Goal: Task Accomplishment & Management: Complete application form

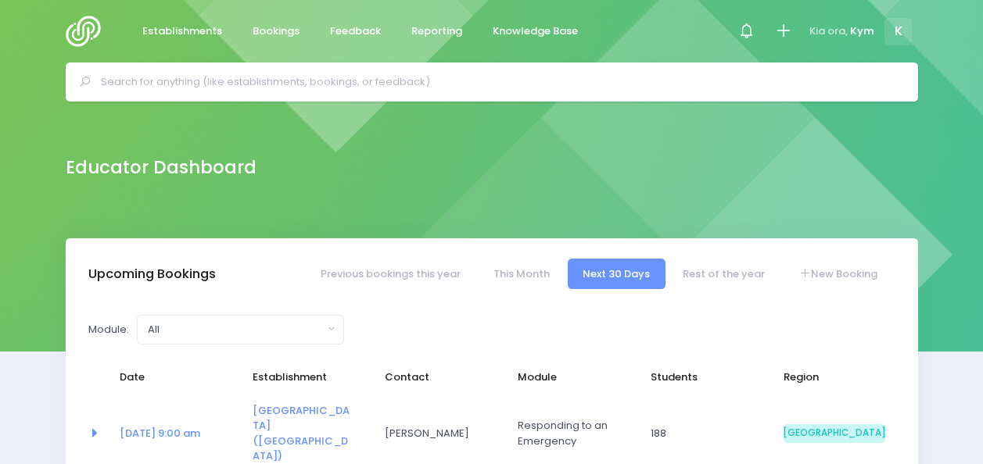
select select "5"
click at [836, 277] on link "New Booking" at bounding box center [837, 274] width 109 height 30
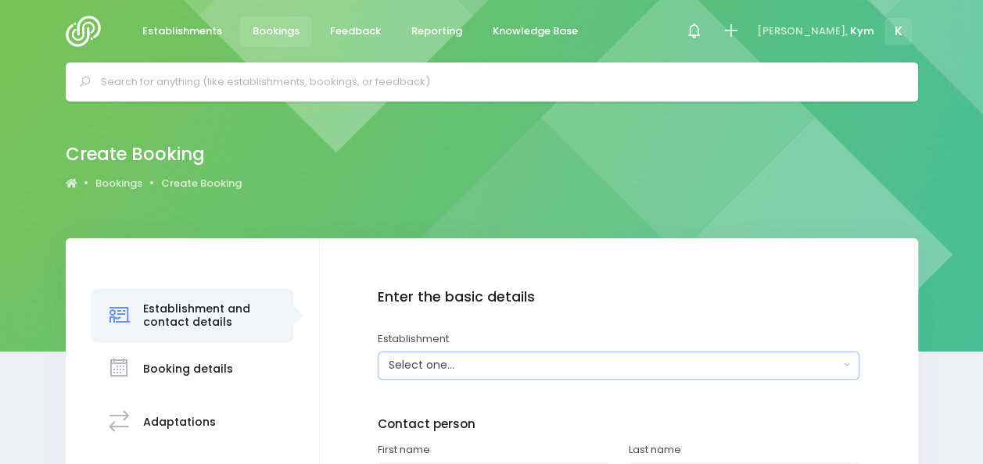
click at [848, 362] on button "Select one..." at bounding box center [619, 366] width 482 height 28
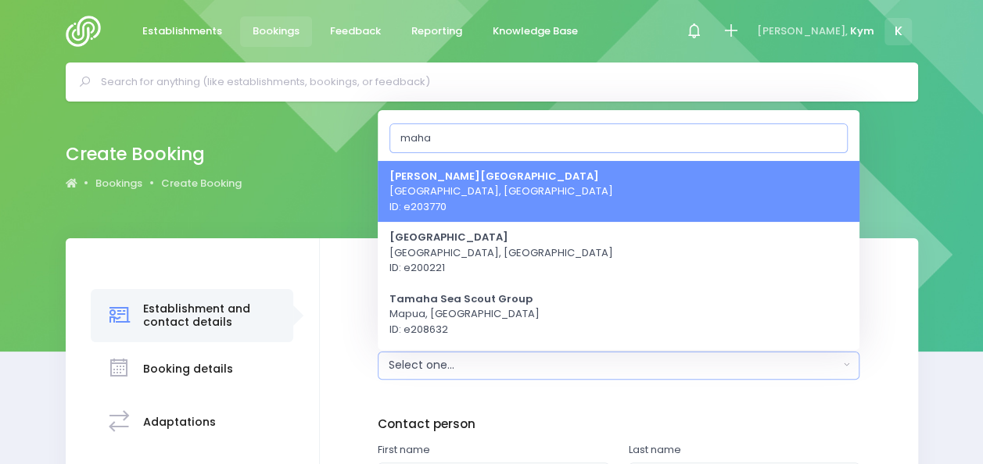
type input "maha"
click at [568, 179] on span "Mahana School Upper Moutere, South Island Region ID: e203770" at bounding box center [501, 191] width 224 height 46
select select "203770"
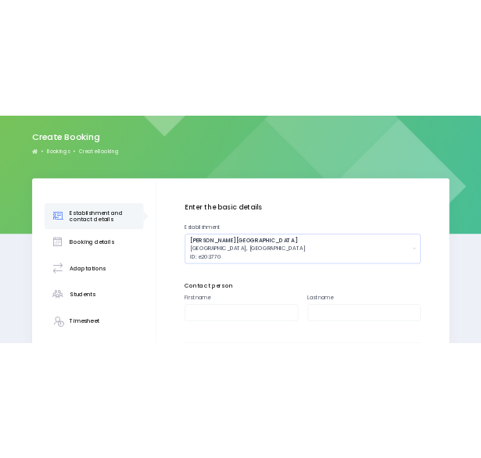
scroll to position [113, 0]
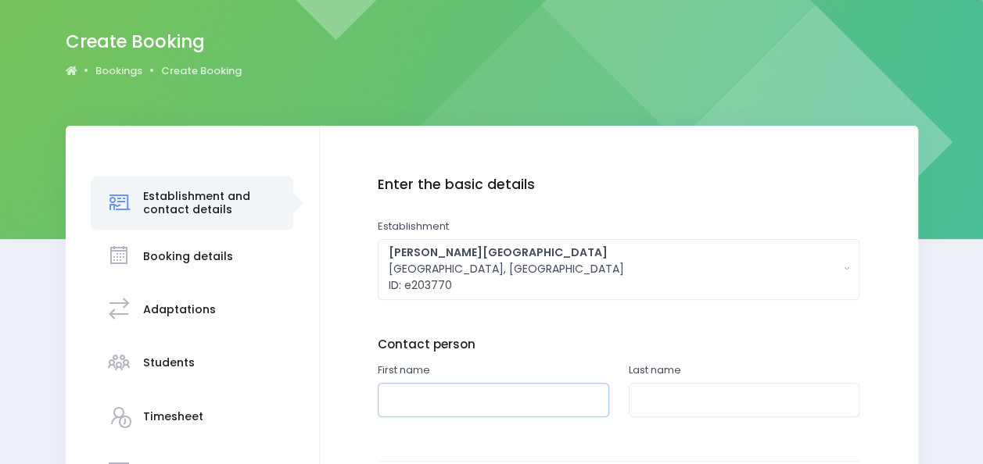
click at [533, 389] on input "text" at bounding box center [493, 400] width 231 height 35
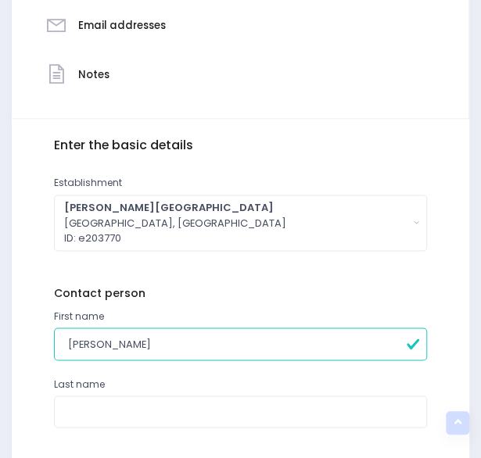
scroll to position [426, 0]
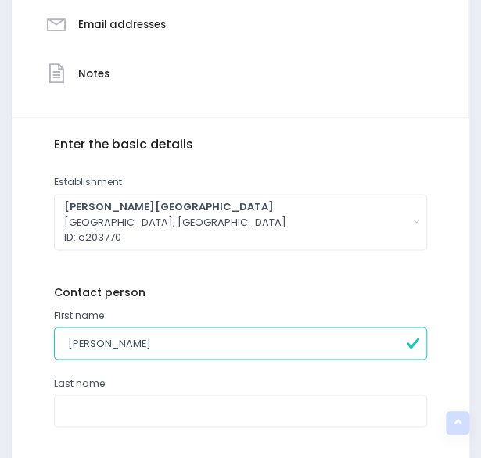
type input "Andrew"
click at [167, 410] on input "text" at bounding box center [241, 411] width 374 height 32
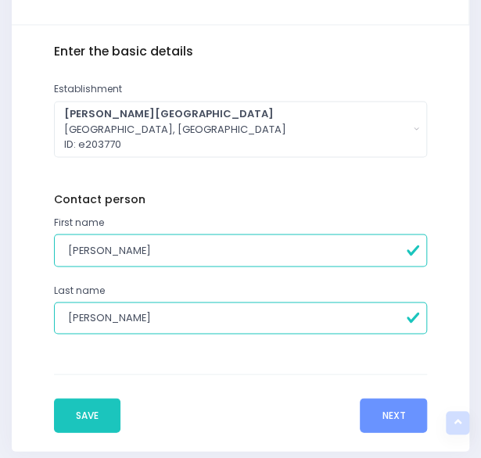
scroll to position [525, 0]
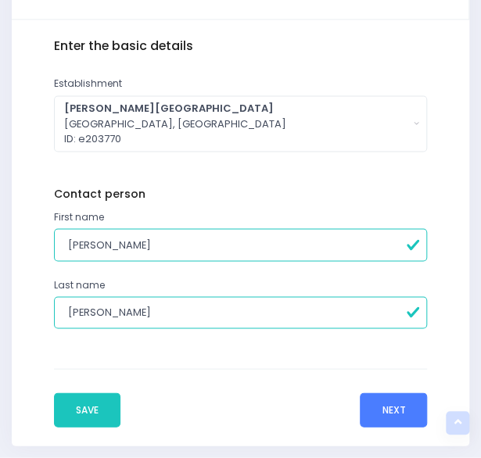
type input "Mason"
click at [379, 403] on button "Next" at bounding box center [393, 410] width 67 height 34
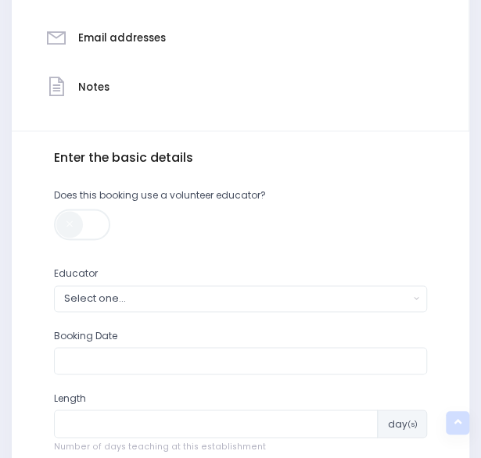
scroll to position [416, 0]
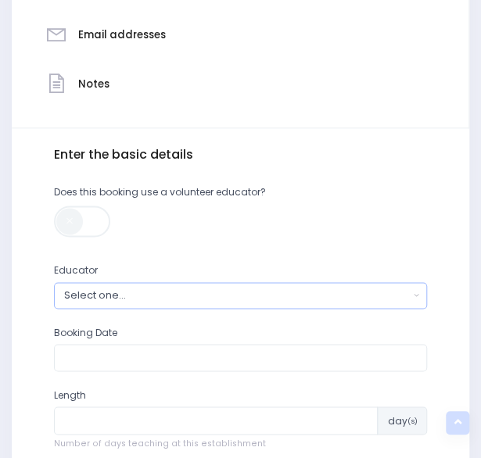
click at [413, 295] on button "Select one..." at bounding box center [241, 295] width 374 height 26
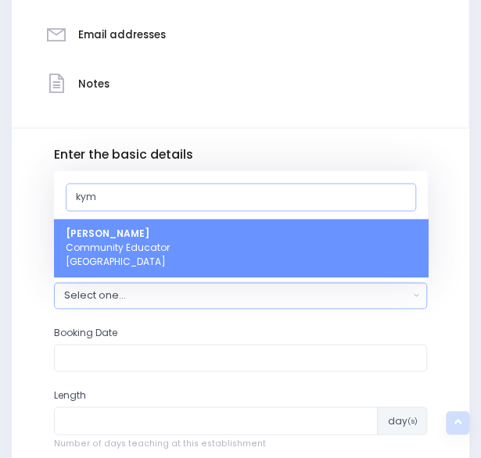
type input "kym"
click at [346, 246] on link "Kym Inwood Community Educator South Island Region" at bounding box center [241, 248] width 374 height 58
select select "321222"
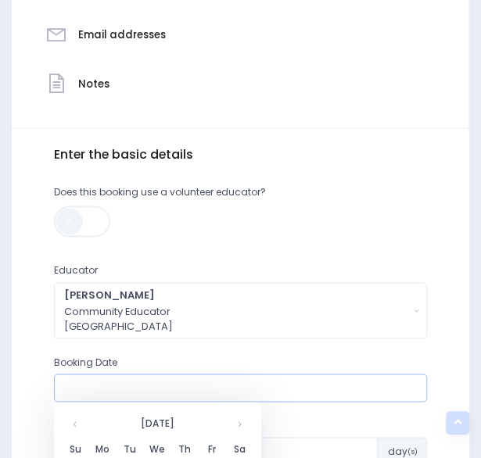
click at [242, 389] on input "text" at bounding box center [241, 388] width 374 height 28
click at [233, 421] on th at bounding box center [239, 423] width 27 height 26
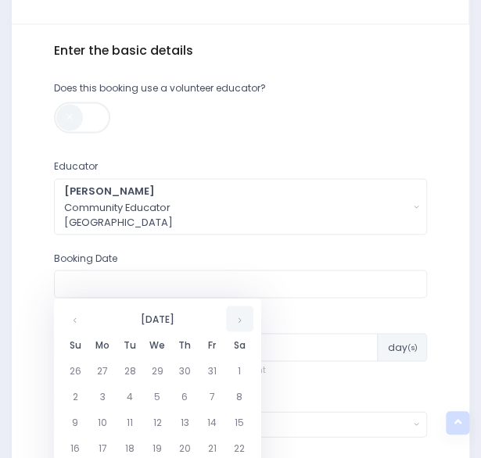
scroll to position [535, 0]
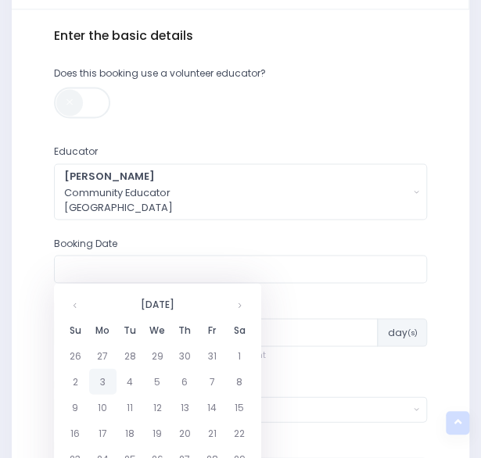
click at [104, 385] on td "3" at bounding box center [102, 381] width 27 height 26
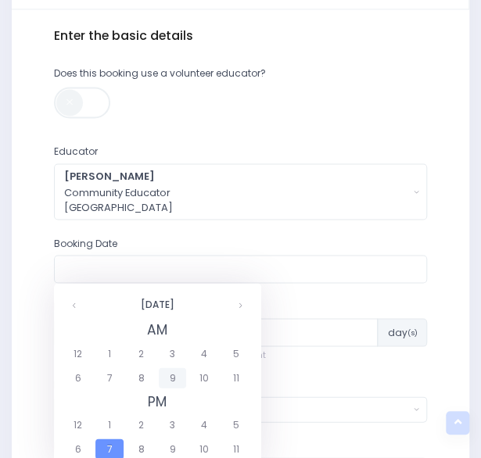
click at [174, 377] on span "9" at bounding box center [172, 377] width 27 height 20
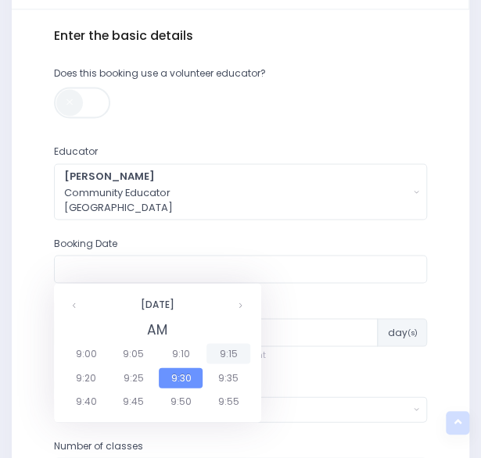
click at [217, 354] on span "9:15" at bounding box center [228, 353] width 44 height 20
type input "03/11/2025 09:15 AM"
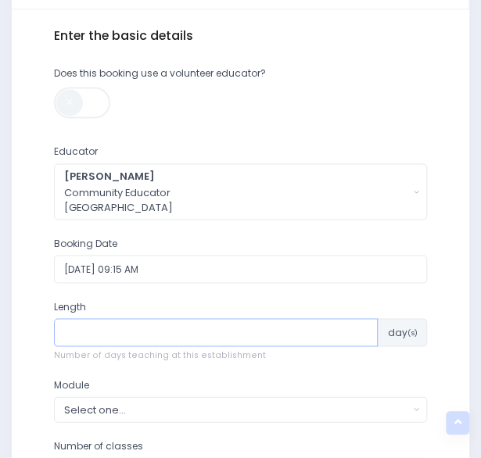
click at [302, 332] on input "number" at bounding box center [216, 332] width 324 height 28
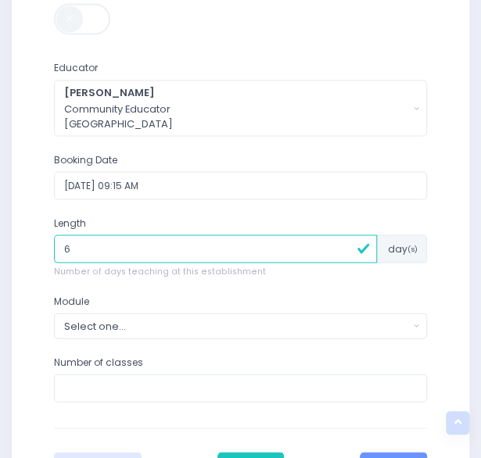
scroll to position [619, 0]
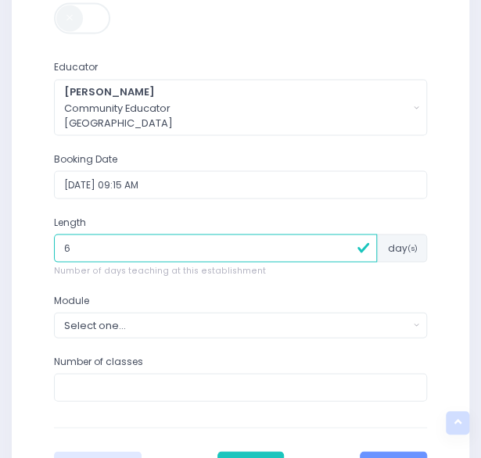
type input "6"
click at [418, 322] on button "Select one..." at bounding box center [241, 325] width 374 height 26
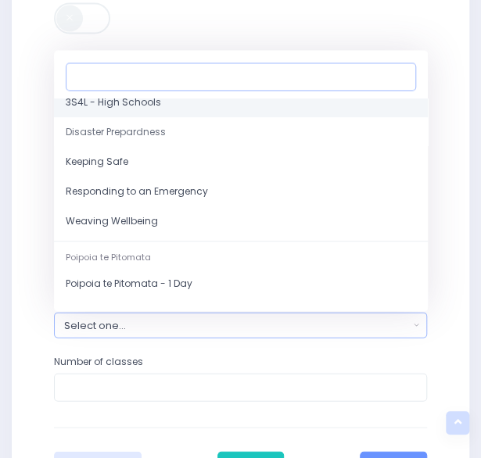
scroll to position [152, 0]
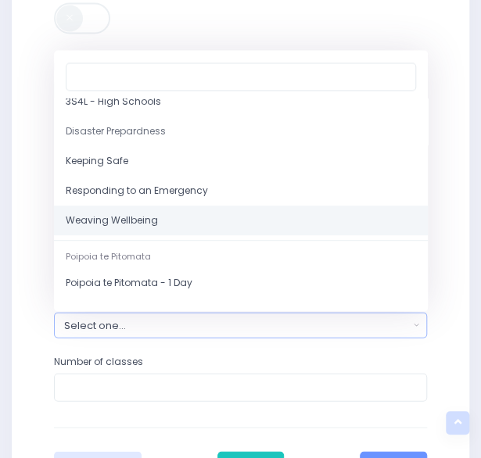
click at [167, 222] on link "Weaving Wellbeing" at bounding box center [241, 221] width 374 height 30
select select "Weaving Wellbeing"
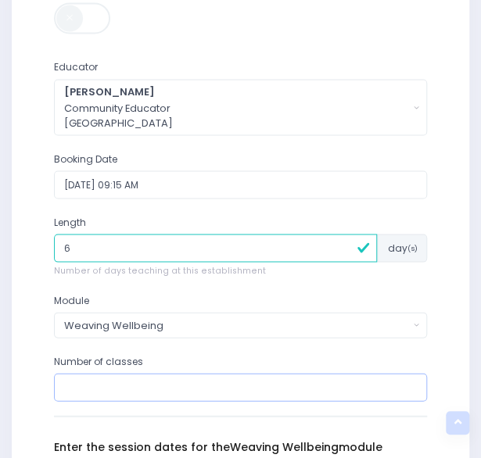
click at [367, 378] on input "number" at bounding box center [241, 387] width 374 height 28
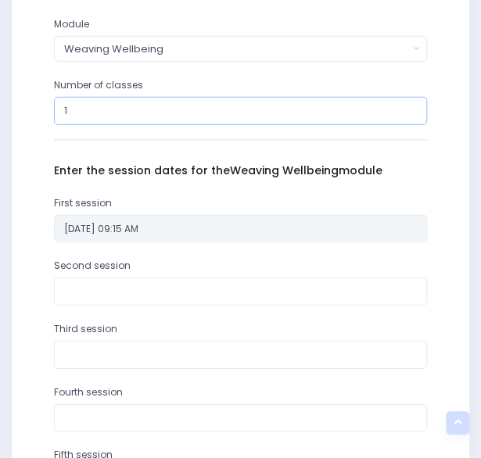
scroll to position [896, 0]
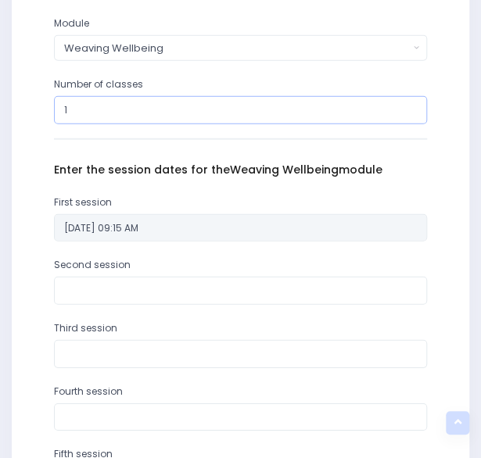
type input "1"
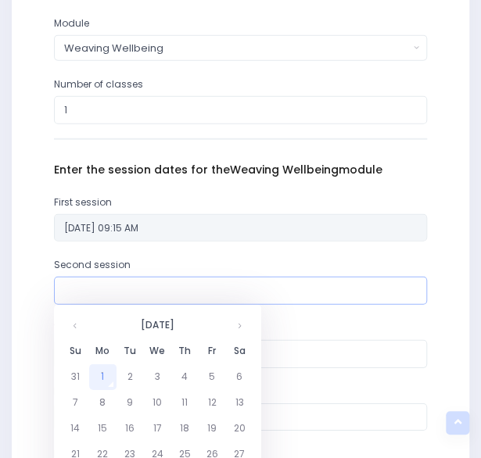
click at [253, 284] on input "text" at bounding box center [241, 291] width 374 height 28
click at [241, 326] on th at bounding box center [239, 326] width 27 height 26
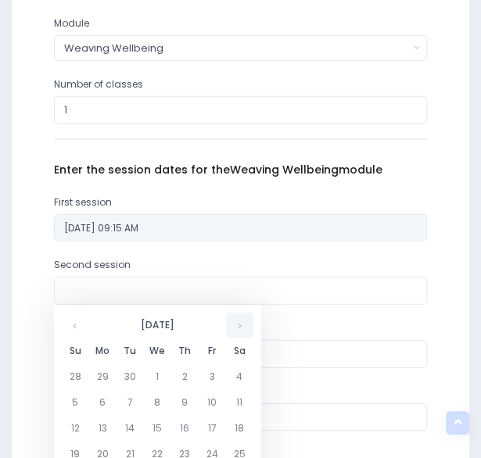
click at [241, 326] on th at bounding box center [239, 326] width 27 height 26
click at [131, 398] on td "4" at bounding box center [130, 403] width 27 height 26
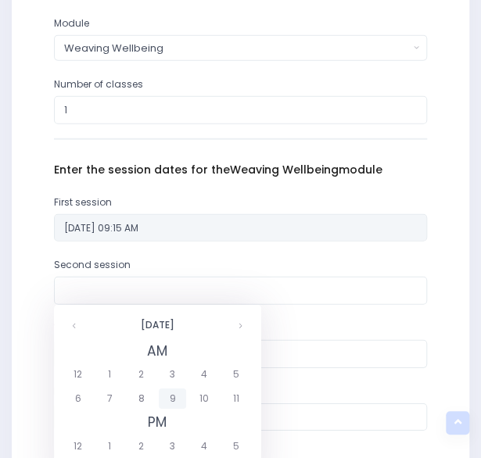
click at [178, 396] on span "9" at bounding box center [172, 399] width 27 height 20
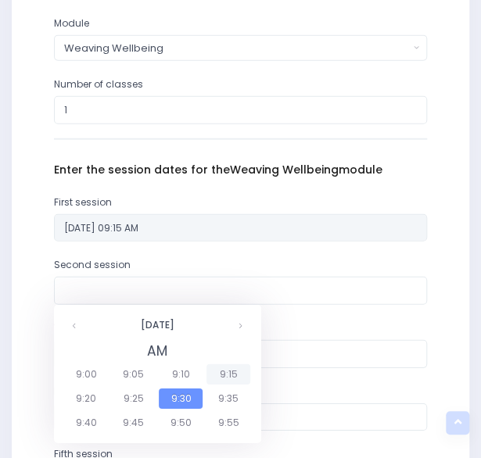
click at [217, 373] on span "9:15" at bounding box center [228, 374] width 44 height 20
type input "04/11/2025 09:15 AM"
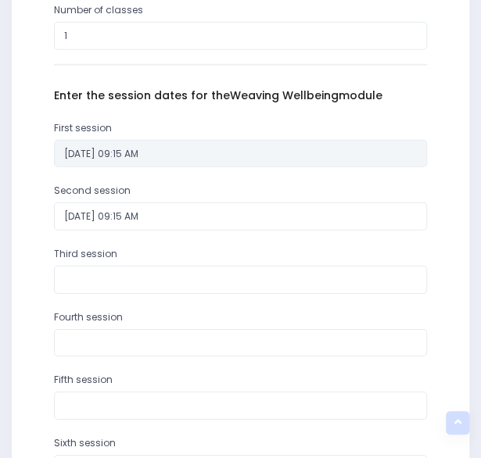
scroll to position [971, 0]
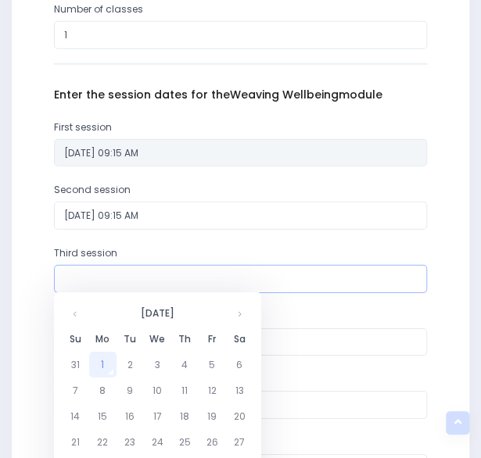
click at [113, 282] on input "text" at bounding box center [241, 279] width 374 height 28
click at [241, 317] on th at bounding box center [239, 313] width 27 height 26
click at [160, 387] on td "5" at bounding box center [157, 391] width 27 height 26
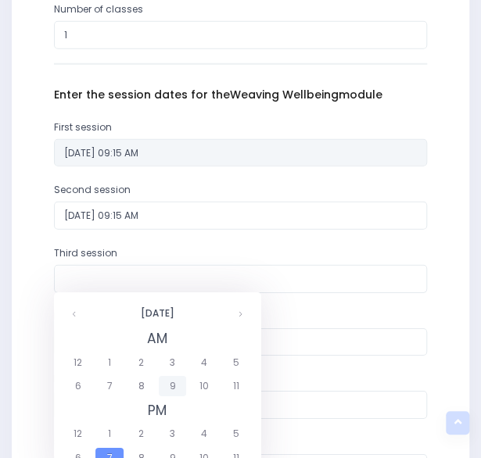
click at [174, 382] on span "9" at bounding box center [172, 386] width 27 height 20
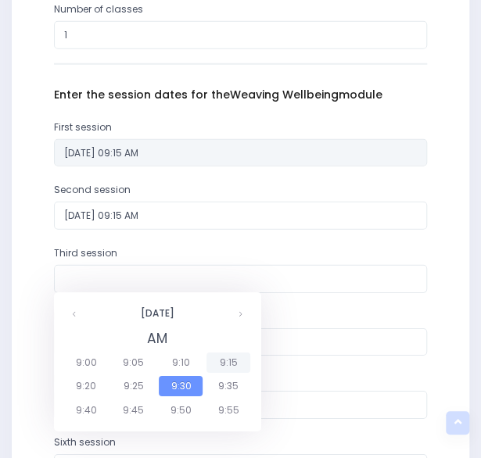
click at [222, 358] on span "9:15" at bounding box center [228, 363] width 44 height 20
type input "05/11/2025 09:15 AM"
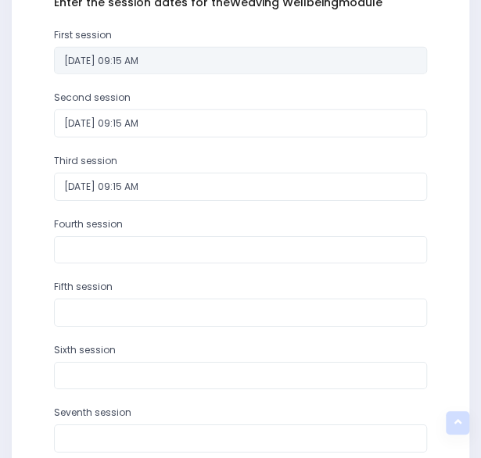
scroll to position [1064, 0]
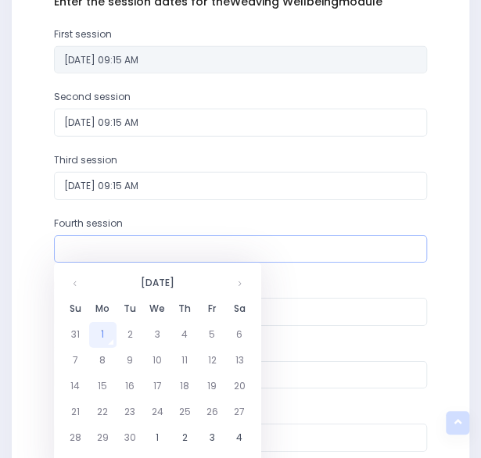
click at [128, 242] on input "text" at bounding box center [241, 249] width 374 height 28
click at [101, 353] on td "8" at bounding box center [102, 361] width 27 height 26
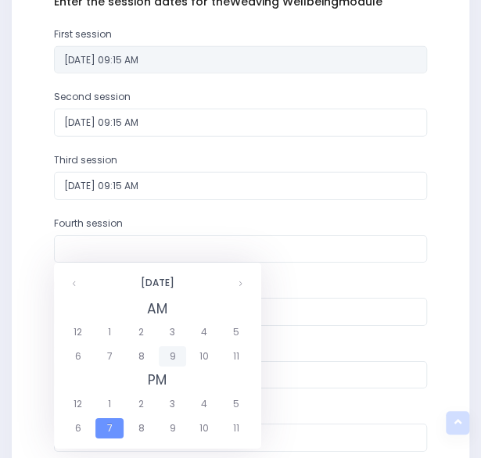
click at [170, 352] on span "9" at bounding box center [172, 356] width 27 height 20
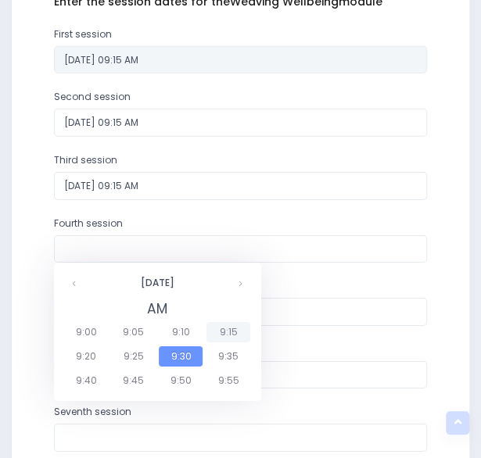
click at [230, 328] on span "9:15" at bounding box center [228, 332] width 44 height 20
type input "08/09/2025 09:15 AM"
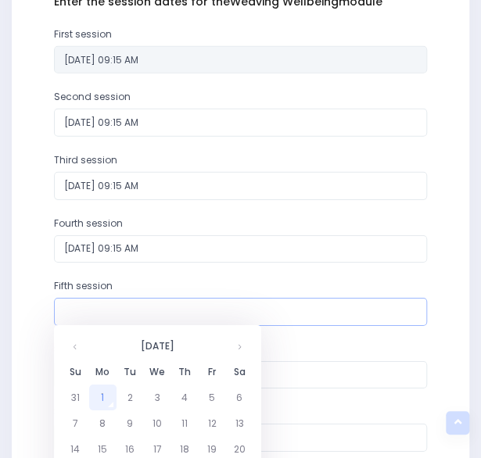
click at [142, 301] on input "text" at bounding box center [241, 312] width 374 height 28
click at [128, 418] on td "9" at bounding box center [130, 423] width 27 height 26
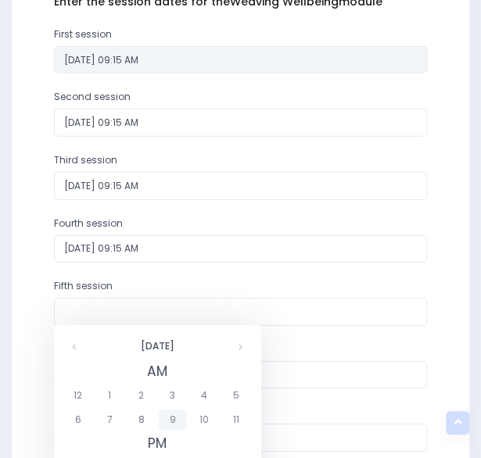
click at [174, 418] on span "9" at bounding box center [172, 420] width 27 height 20
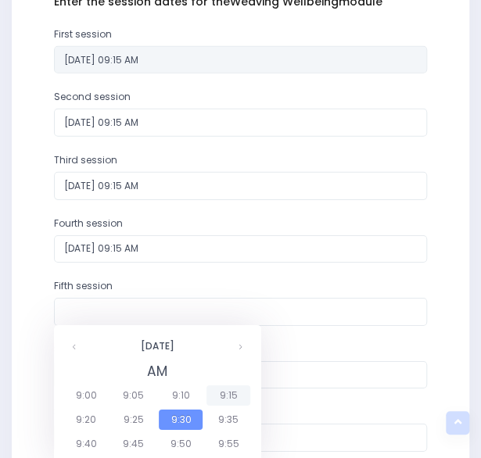
click at [242, 400] on span "9:15" at bounding box center [228, 395] width 44 height 20
type input "09/09/2025 09:15 AM"
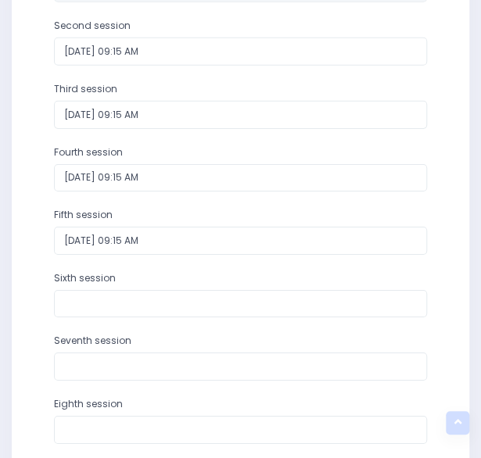
scroll to position [1136, 0]
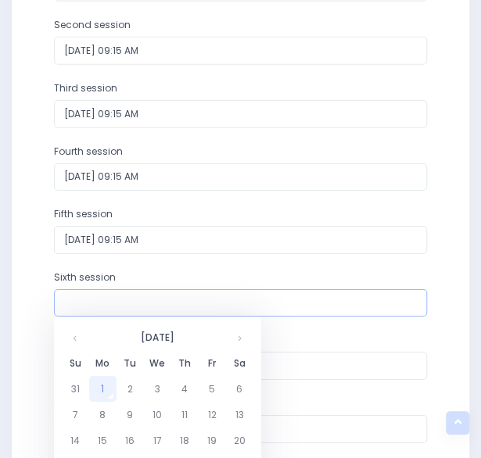
click at [95, 309] on input "text" at bounding box center [241, 303] width 374 height 28
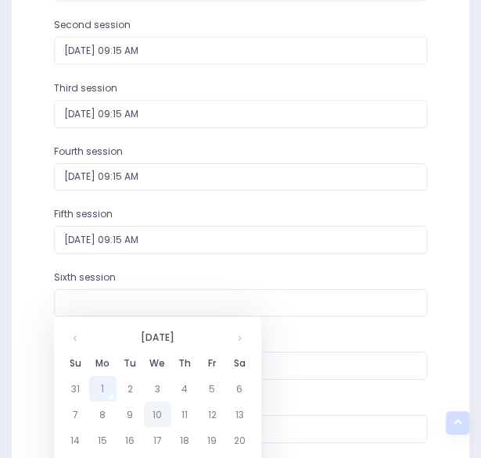
click at [160, 423] on td "10" at bounding box center [157, 415] width 27 height 26
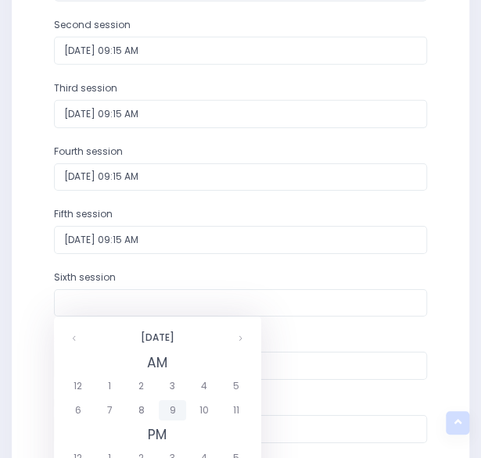
click at [177, 409] on span "9" at bounding box center [172, 410] width 27 height 20
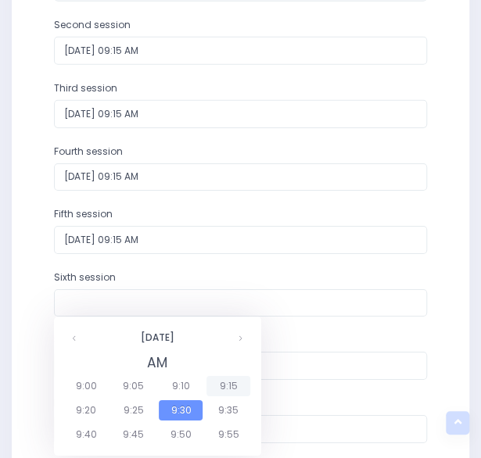
click at [231, 384] on span "9:15" at bounding box center [228, 386] width 44 height 20
type input "10/09/2025 09:15 AM"
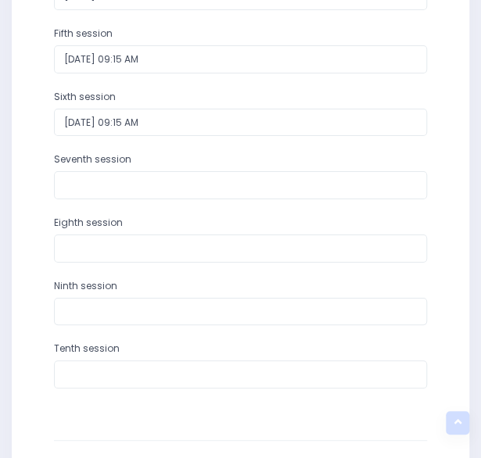
scroll to position [1418, 0]
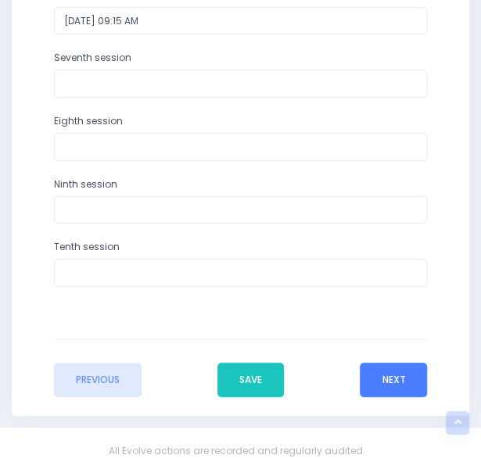
click at [388, 373] on button "Next" at bounding box center [393, 380] width 67 height 34
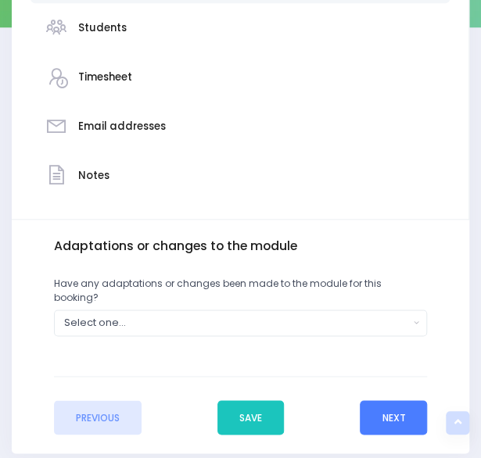
scroll to position [325, 0]
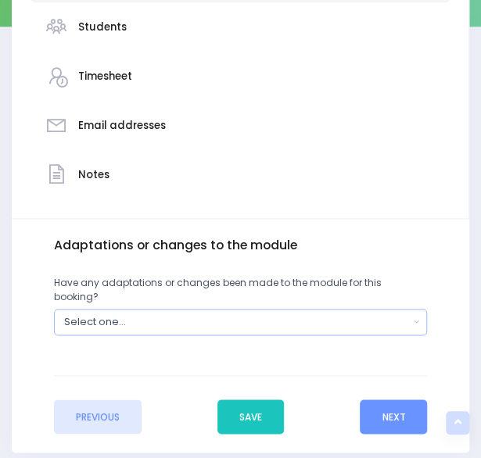
click at [419, 314] on button "Select one..." at bounding box center [241, 322] width 374 height 26
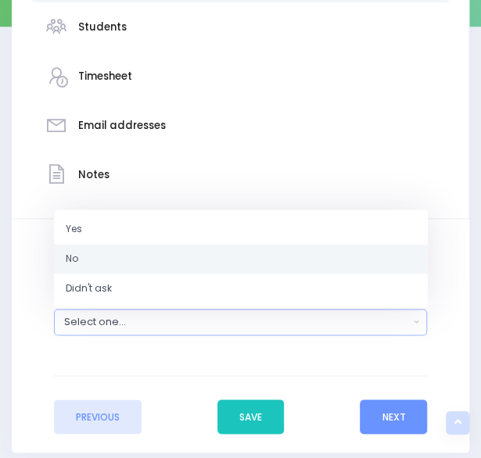
click at [210, 251] on link "No" at bounding box center [241, 259] width 374 height 30
select select "No"
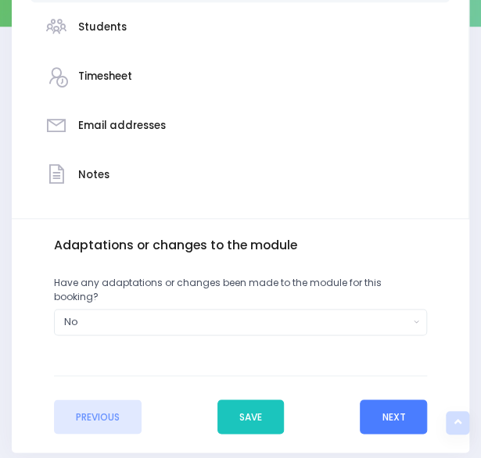
click at [388, 400] on button "Next" at bounding box center [393, 417] width 67 height 34
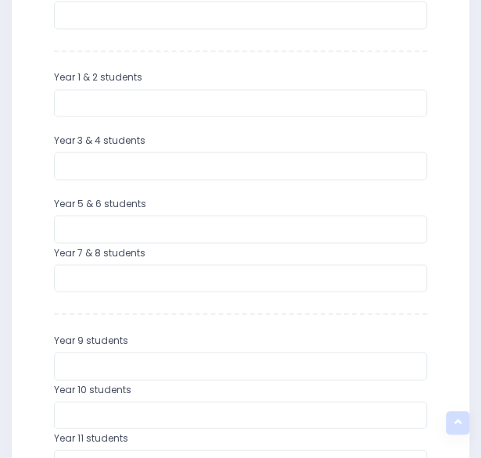
scroll to position [620, 0]
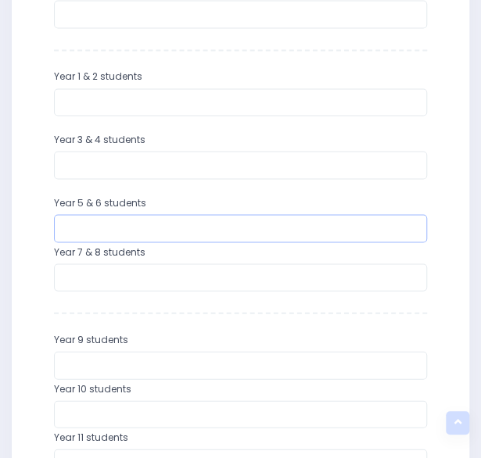
click at [260, 227] on input "number" at bounding box center [241, 228] width 374 height 28
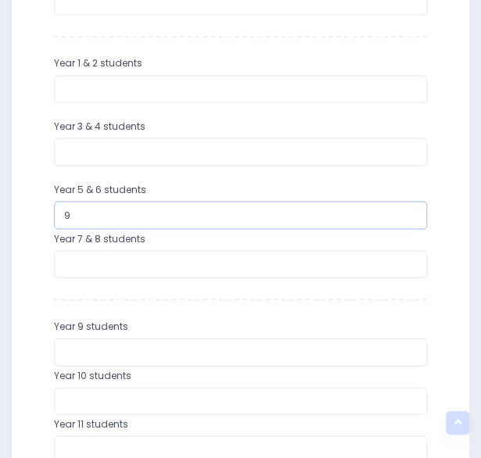
type input "9"
click at [269, 262] on input "number" at bounding box center [241, 264] width 374 height 28
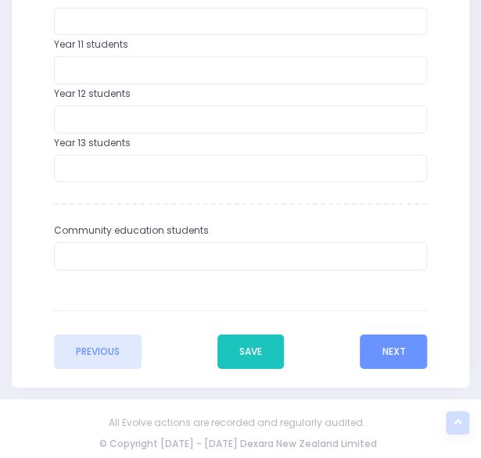
scroll to position [1013, 0]
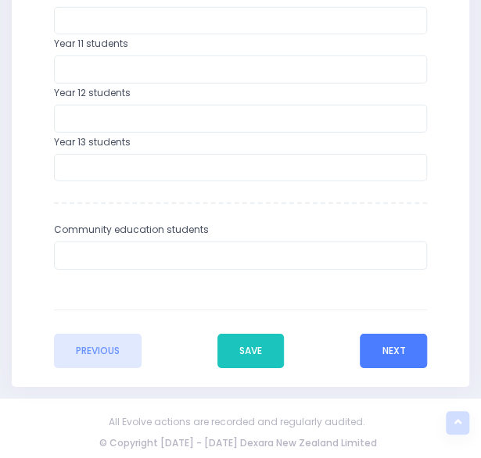
type input "12"
click at [405, 340] on button "Next" at bounding box center [393, 351] width 67 height 34
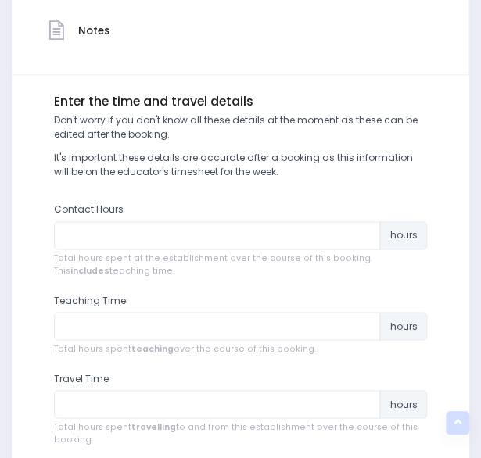
scroll to position [471, 0]
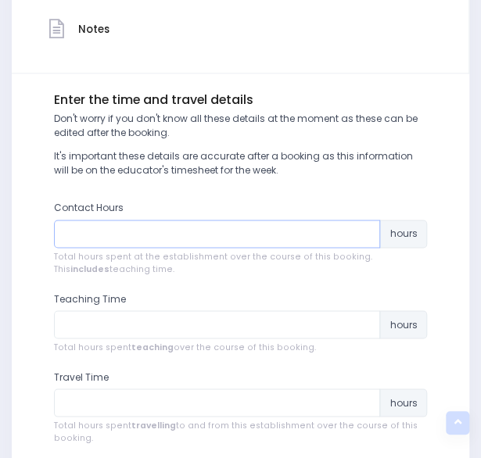
click at [238, 232] on input "number" at bounding box center [217, 234] width 327 height 28
type input "1"
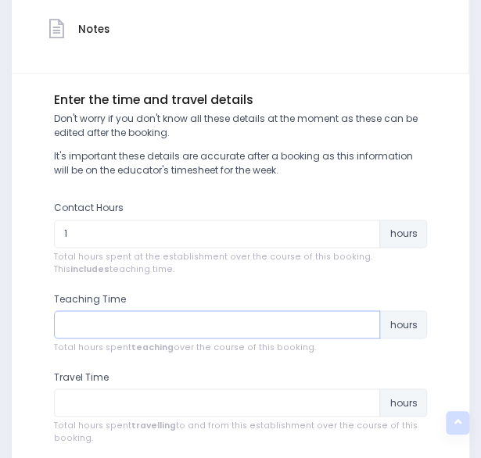
click at [212, 334] on input "number" at bounding box center [217, 324] width 327 height 28
type input "1"
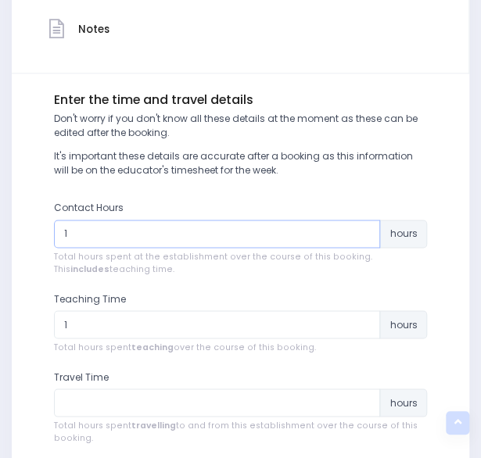
click at [106, 234] on input "1" at bounding box center [217, 234] width 327 height 28
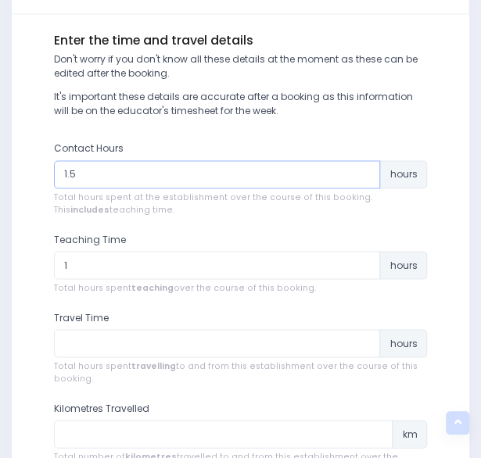
scroll to position [535, 0]
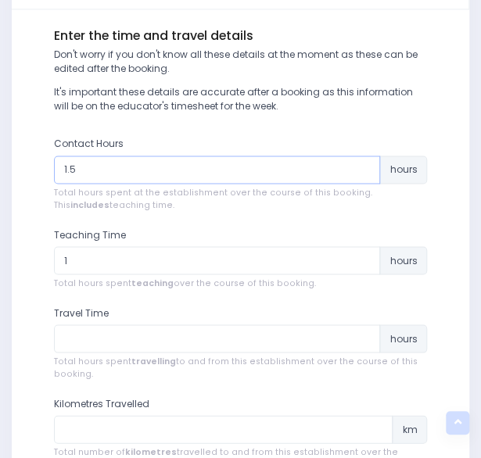
type input "1.5"
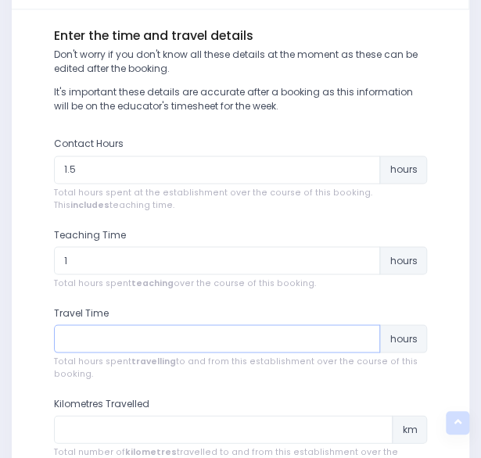
click at [236, 334] on input "number" at bounding box center [217, 338] width 327 height 28
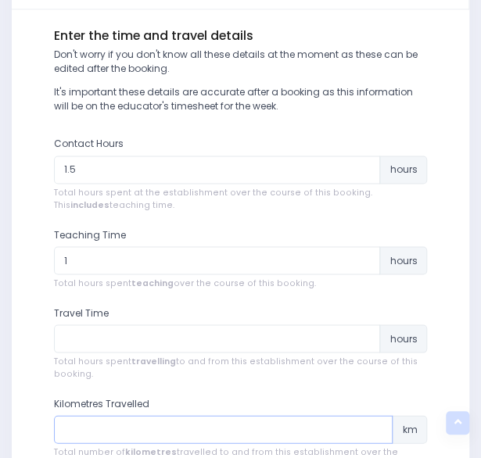
click at [195, 434] on input "number" at bounding box center [223, 429] width 339 height 28
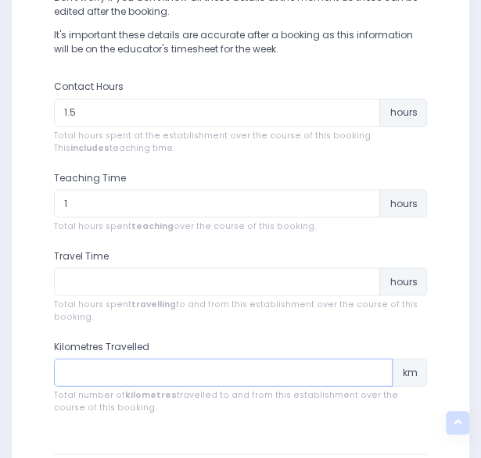
scroll to position [593, 0]
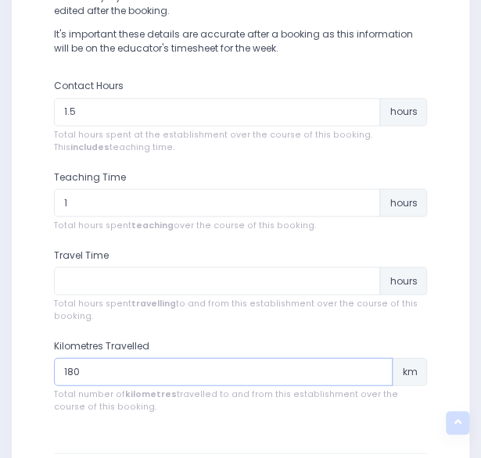
type input "180"
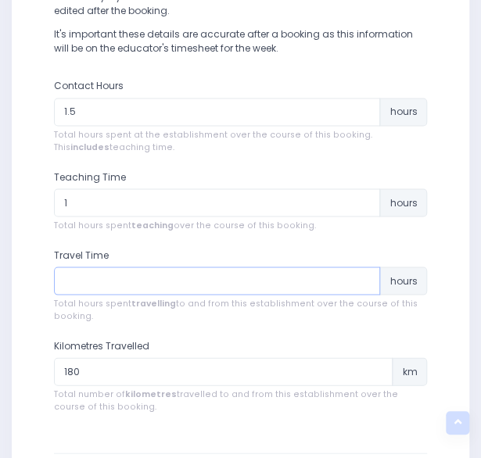
click at [195, 273] on input "number" at bounding box center [217, 281] width 327 height 28
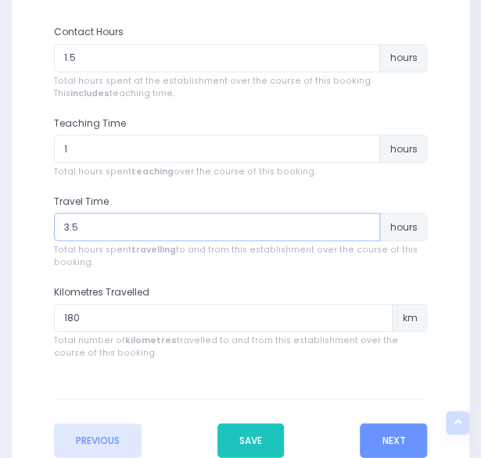
scroll to position [564, 0]
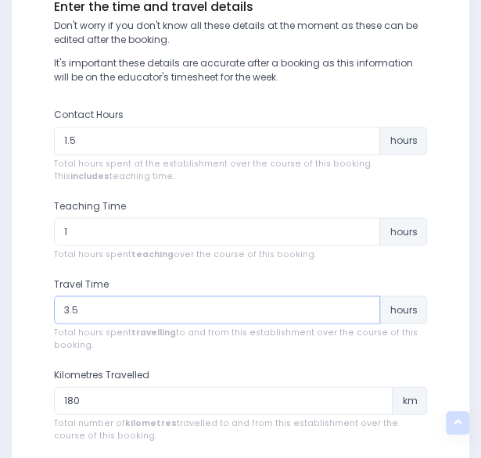
type input "3.5"
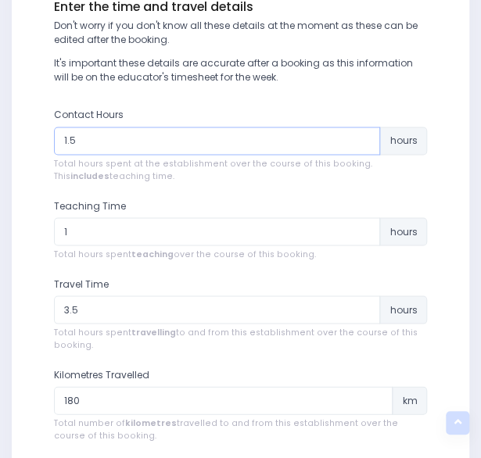
drag, startPoint x: 109, startPoint y: 140, endPoint x: 58, endPoint y: 134, distance: 51.9
click at [58, 134] on input "1.5" at bounding box center [217, 141] width 327 height 28
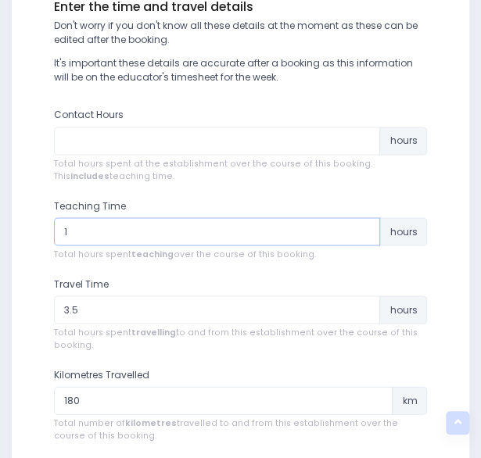
drag, startPoint x: 78, startPoint y: 220, endPoint x: 59, endPoint y: 220, distance: 18.8
click at [59, 220] on input "1" at bounding box center [217, 231] width 327 height 28
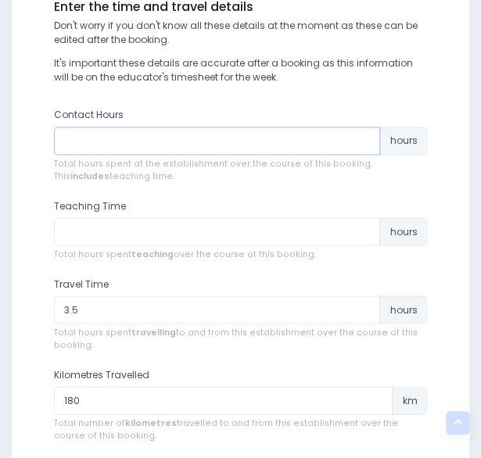
click at [67, 134] on input "number" at bounding box center [217, 141] width 327 height 28
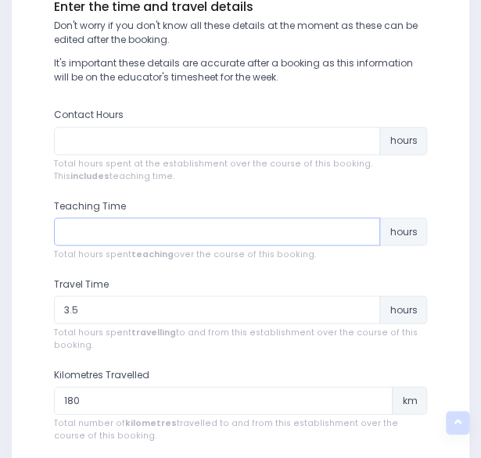
click at [215, 226] on input "number" at bounding box center [217, 231] width 327 height 28
type input "6"
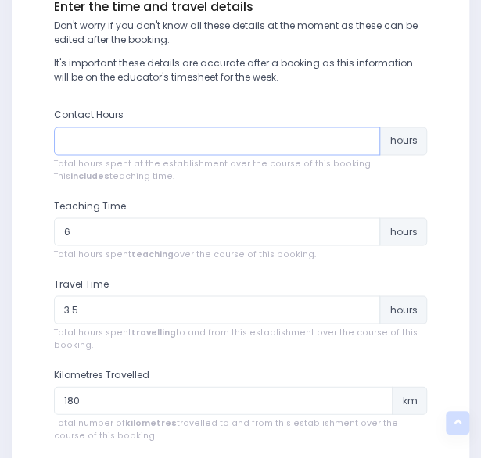
click at [153, 141] on input "number" at bounding box center [217, 141] width 327 height 28
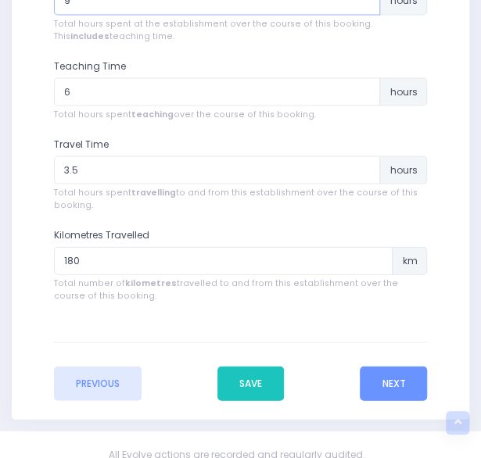
scroll to position [719, 0]
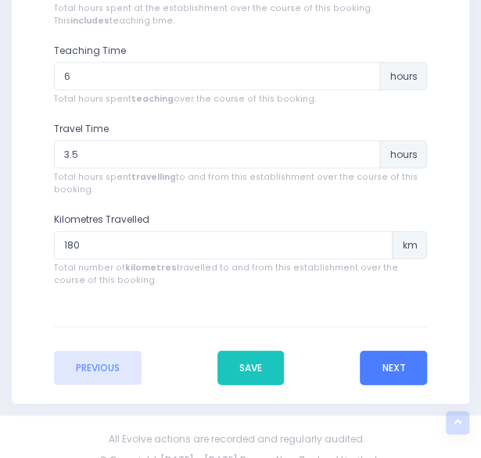
type input "9"
click at [389, 364] on button "Next" at bounding box center [393, 367] width 67 height 34
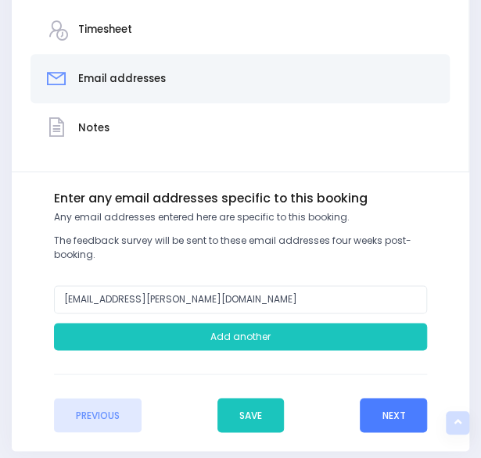
scroll to position [373, 0]
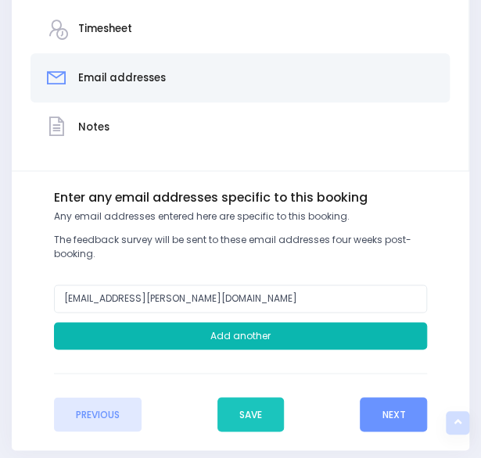
click at [351, 333] on button "Add another" at bounding box center [241, 336] width 374 height 28
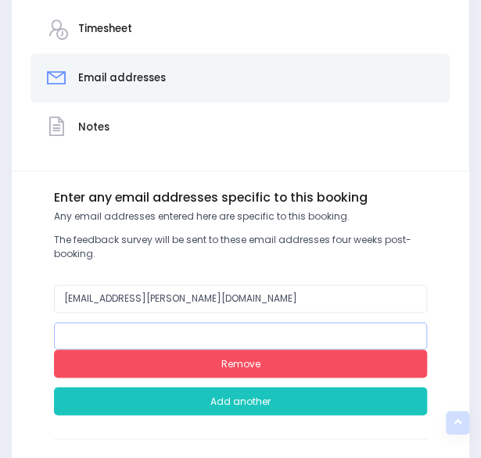
click at [217, 334] on input "email" at bounding box center [241, 336] width 374 height 28
paste input "[PERSON_NAME][EMAIL_ADDRESS][PERSON_NAME][PERSON_NAME][DOMAIN_NAME]"
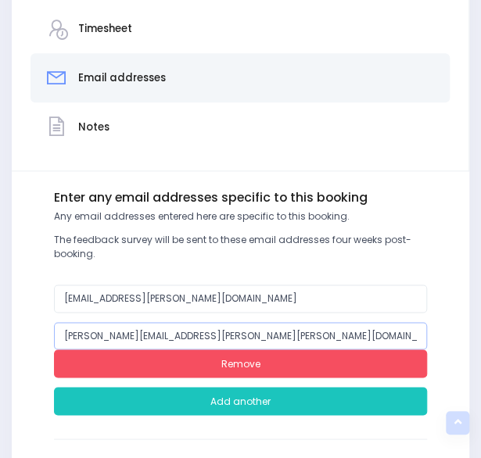
type input "[PERSON_NAME][EMAIL_ADDRESS][PERSON_NAME][PERSON_NAME][DOMAIN_NAME]"
click at [444, 357] on div "Enter the basic details Establishment Select one... 120 Aerodrome Rd Preschool …" at bounding box center [240, 343] width 439 height 306
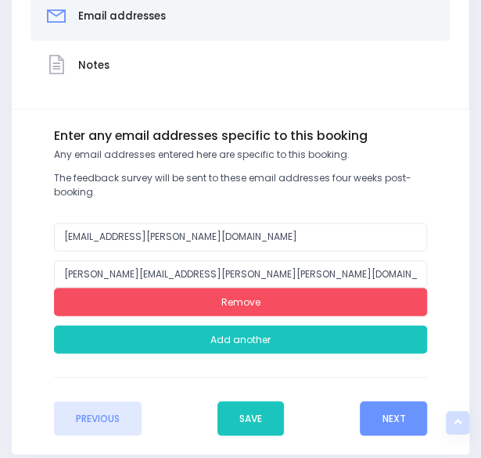
scroll to position [500, 0]
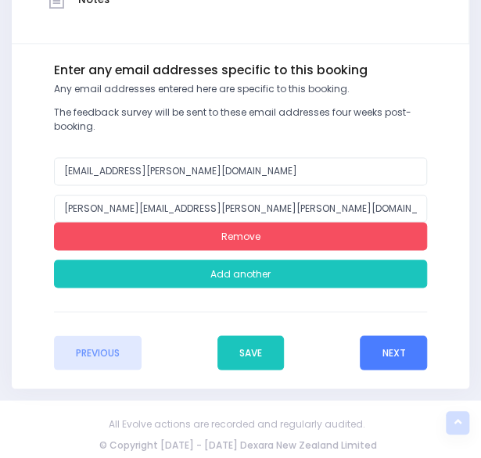
click at [402, 353] on button "Next" at bounding box center [393, 352] width 67 height 34
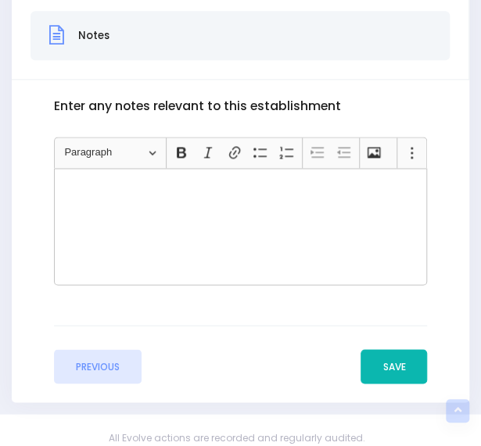
scroll to position [464, 0]
click at [389, 355] on button "Save" at bounding box center [393, 367] width 66 height 34
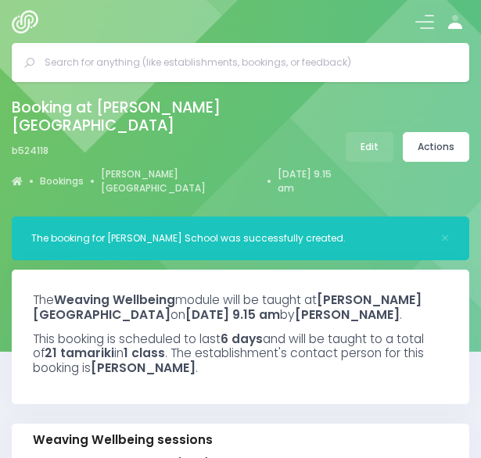
select select "5"
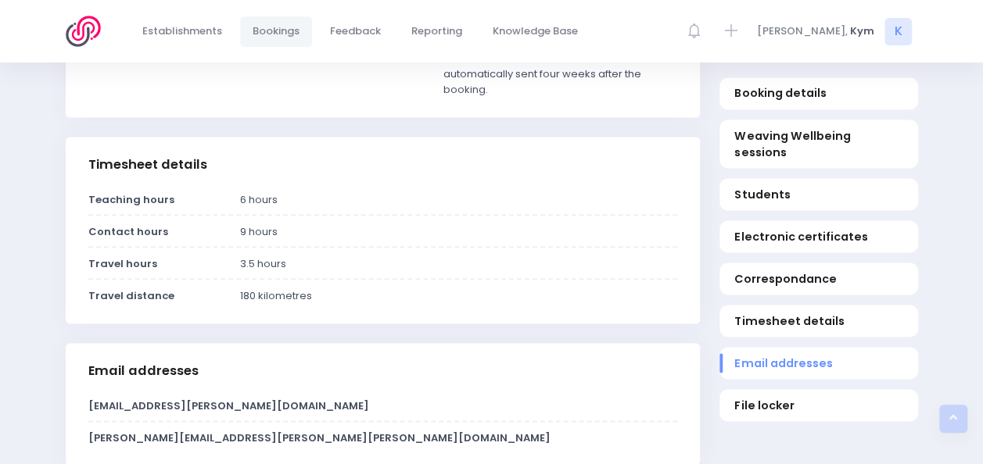
scroll to position [1740, 0]
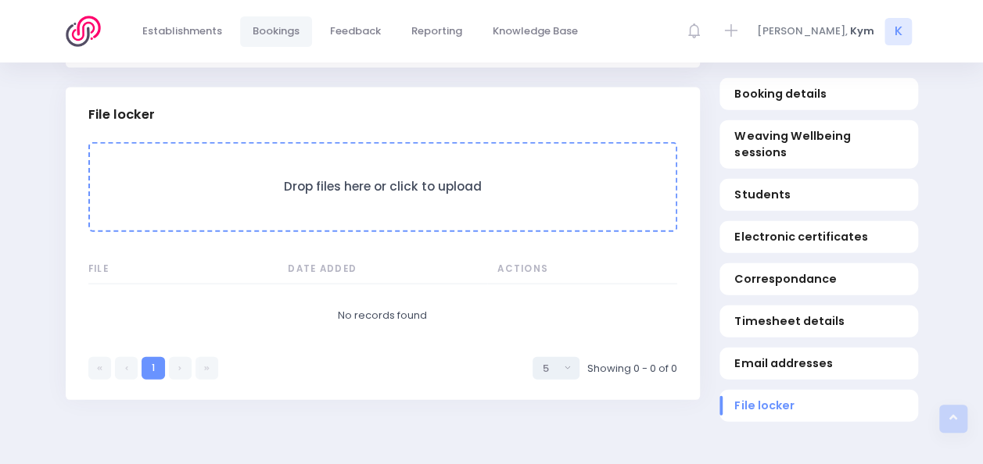
click at [473, 180] on h3 "Drop files here or click to upload" at bounding box center [383, 187] width 554 height 15
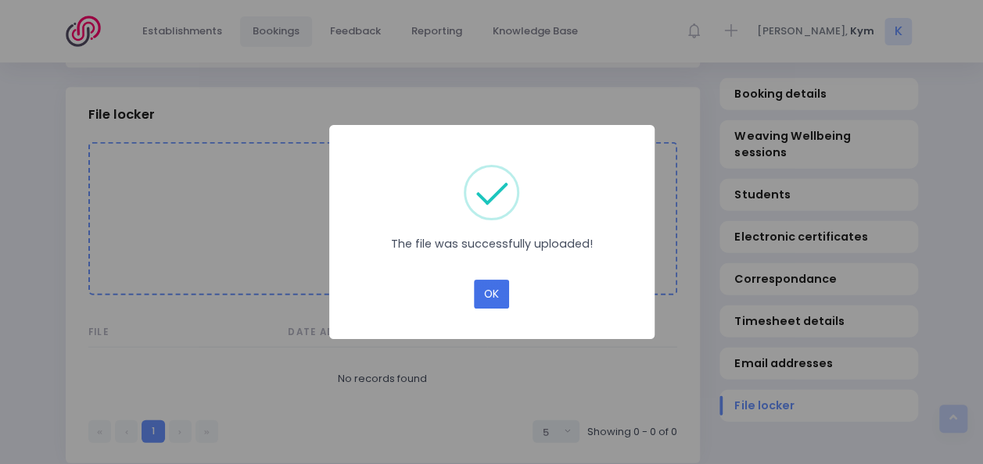
click at [480, 296] on button "OK" at bounding box center [491, 295] width 35 height 30
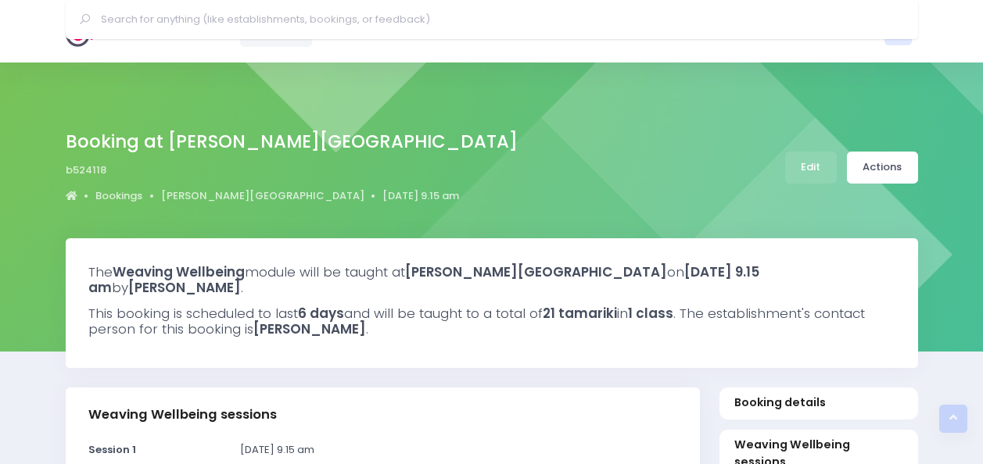
select select "5"
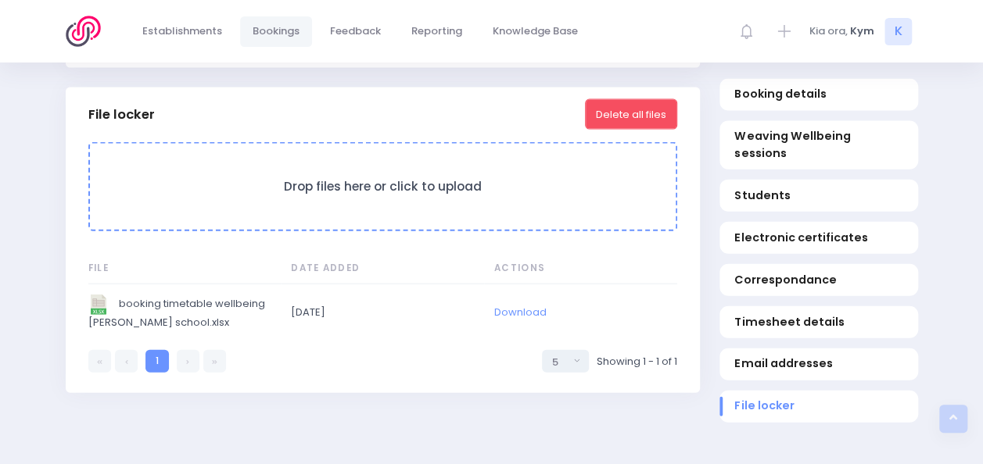
click at [383, 194] on h3 "Drop files here or click to upload" at bounding box center [383, 187] width 554 height 15
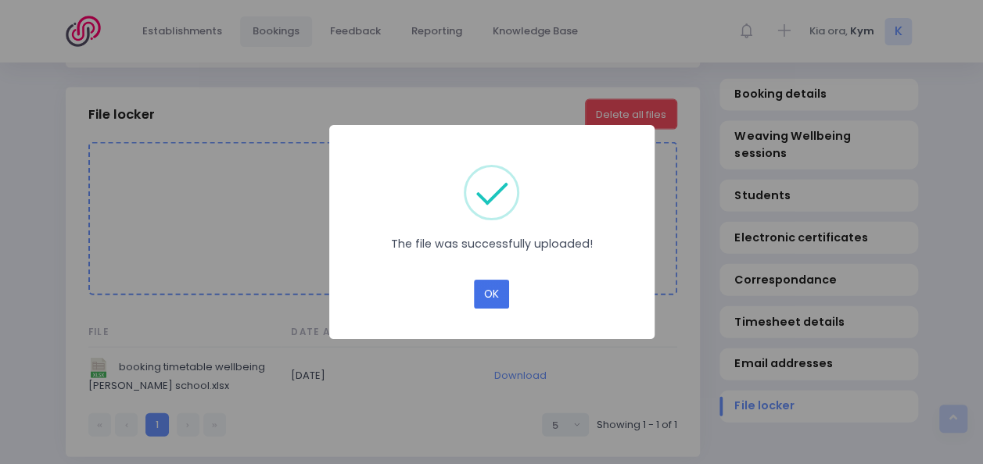
click at [499, 289] on button "OK" at bounding box center [491, 295] width 35 height 30
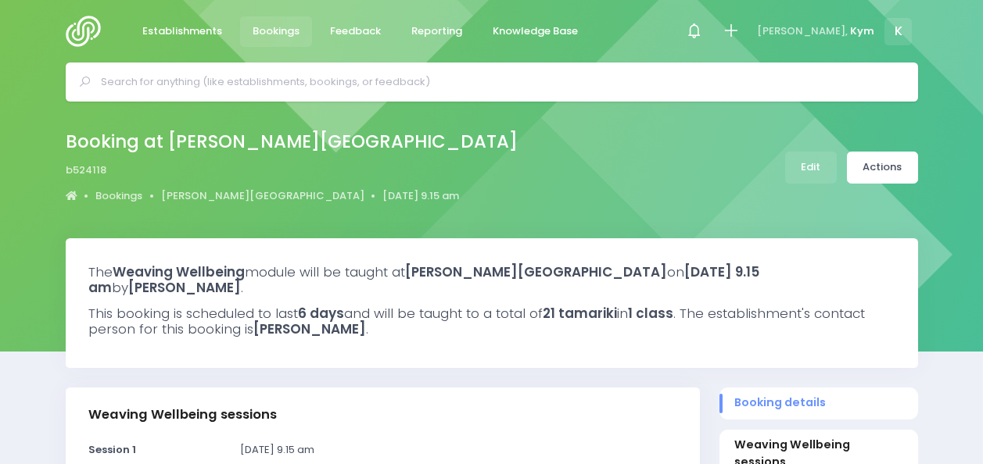
select select "5"
click at [897, 169] on link "Actions" at bounding box center [882, 168] width 71 height 32
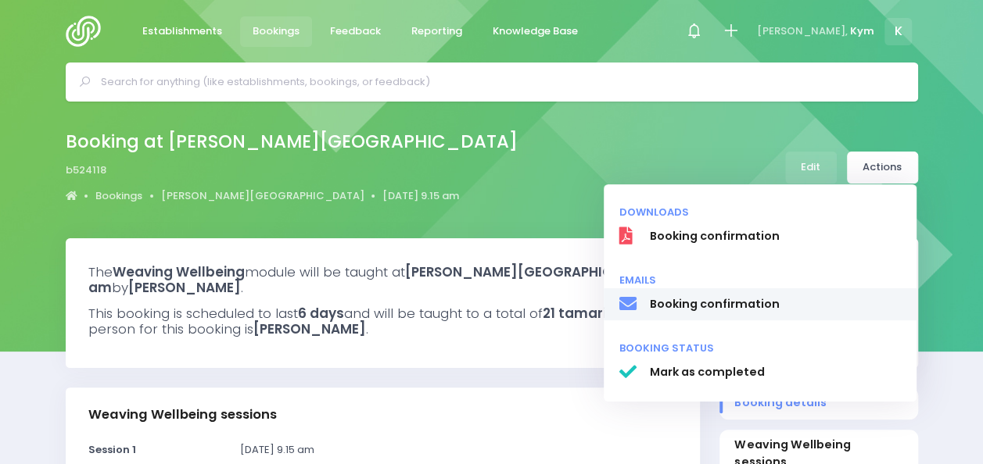
click at [739, 302] on span "Booking confirmation" at bounding box center [775, 304] width 252 height 16
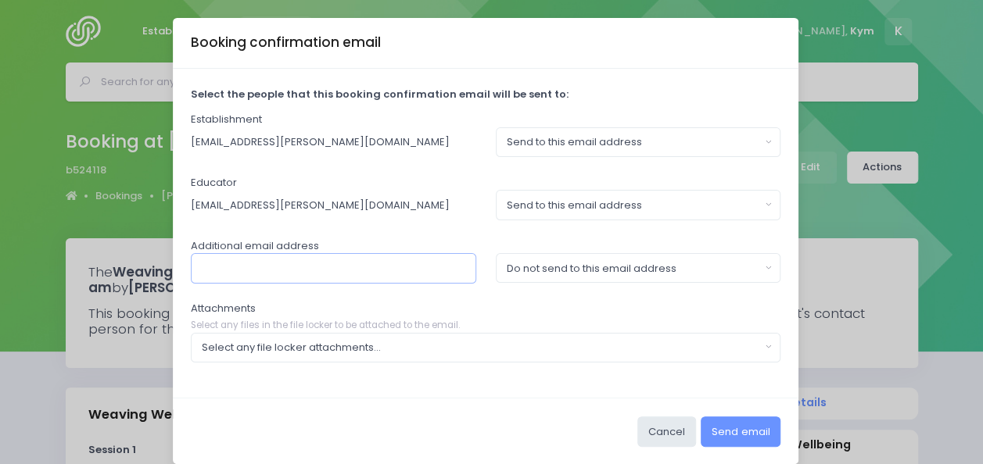
click at [435, 276] on input "text" at bounding box center [333, 268] width 285 height 30
type input "[PERSON_NAME][EMAIL_ADDRESS][PERSON_NAME][PERSON_NAME][DOMAIN_NAME]"
click at [774, 258] on div "Send to this email address Do not send to this email address Do not send to thi…" at bounding box center [638, 268] width 305 height 30
click at [757, 262] on button "Do not send to this email address" at bounding box center [638, 268] width 285 height 30
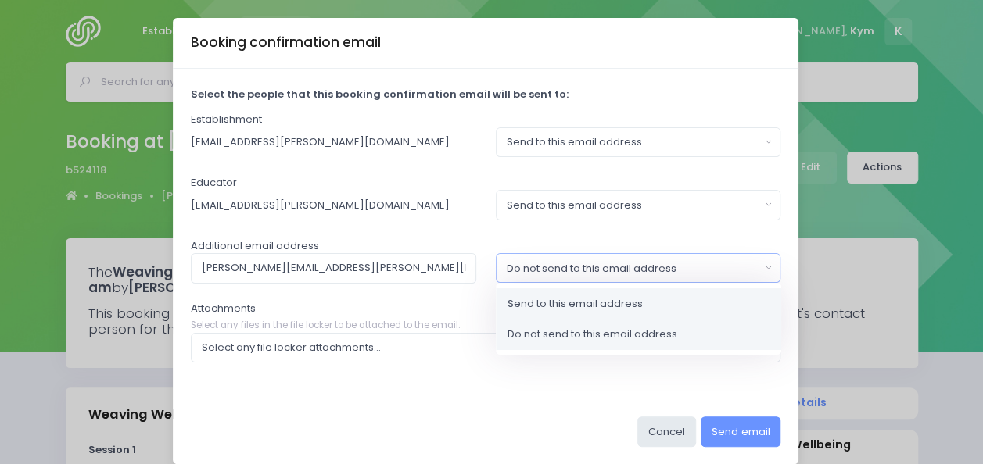
click at [705, 297] on link "Send to this email address" at bounding box center [638, 304] width 285 height 31
select select "send"
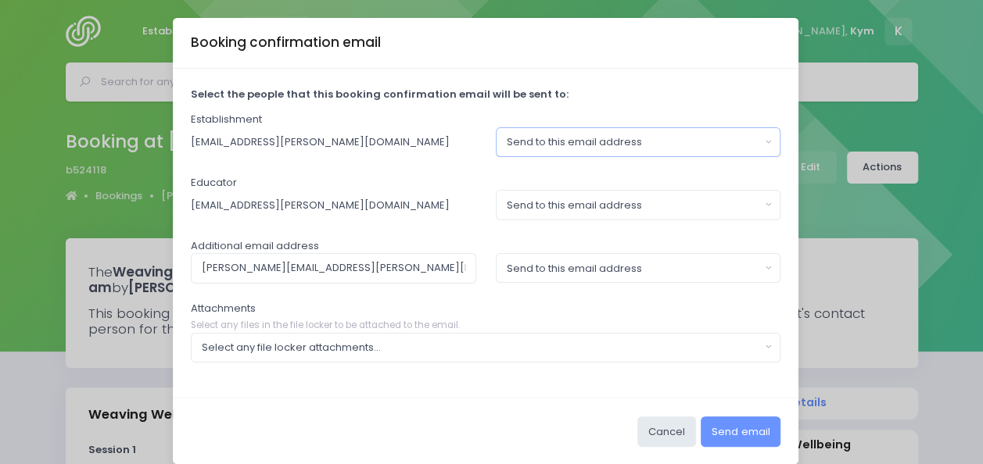
click at [764, 150] on button "Send to this email address" at bounding box center [638, 142] width 285 height 30
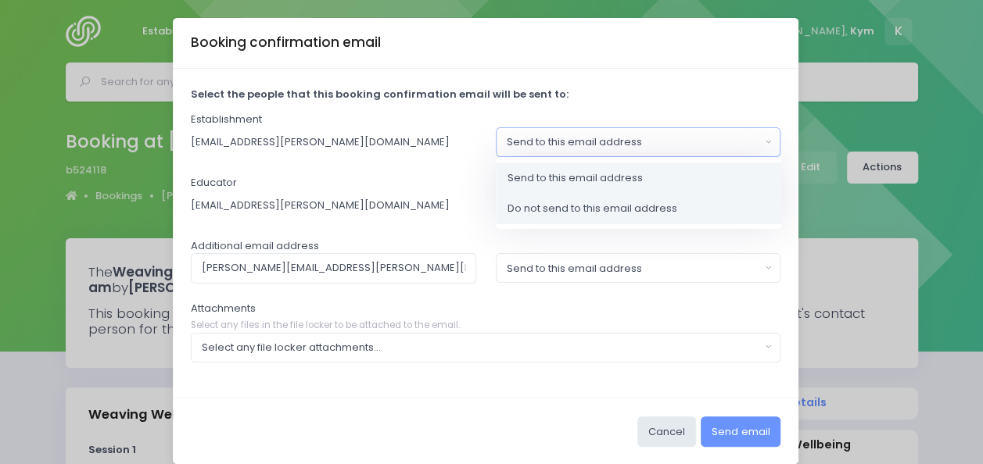
click at [697, 205] on link "Do not send to this email address" at bounding box center [638, 208] width 285 height 31
select select "no_email"
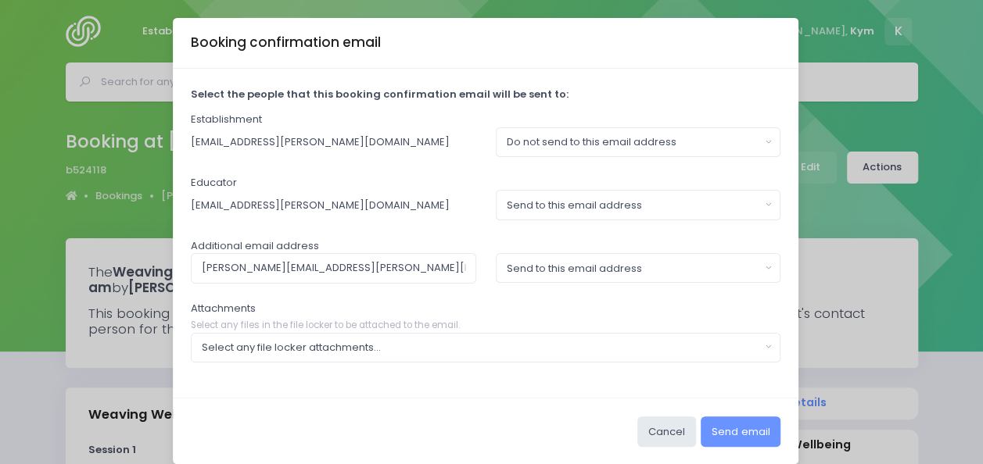
click at [777, 347] on div "booking timetable wellbeing [PERSON_NAME] school.xlsx ww timetable-[PERSON_NAME…" at bounding box center [486, 348] width 610 height 30
click at [765, 347] on button "Select any file locker attachments..." at bounding box center [486, 348] width 590 height 30
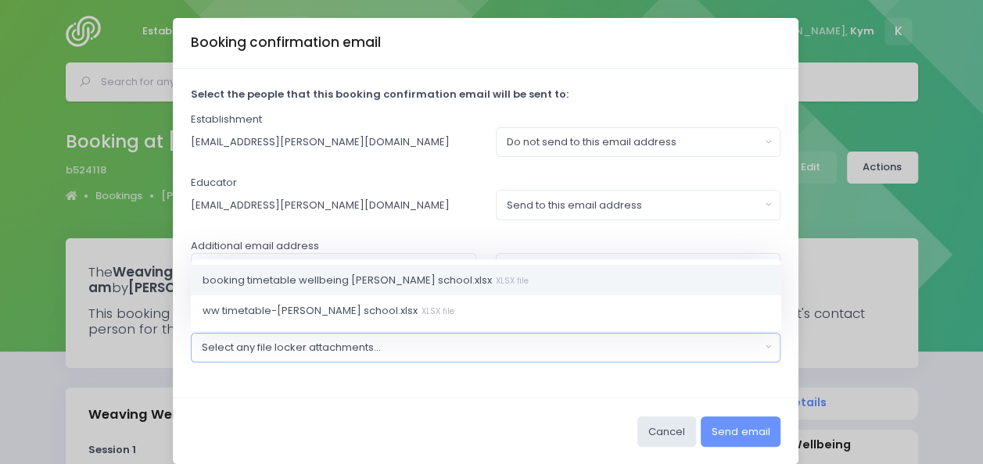
click at [480, 285] on link "booking timetable wellbeing [PERSON_NAME] school.xlsx XLSX file" at bounding box center [486, 279] width 590 height 31
select select "11175"
click at [760, 385] on div "Select the people that this booking confirmation email will be sent to: Establi…" at bounding box center [486, 233] width 626 height 329
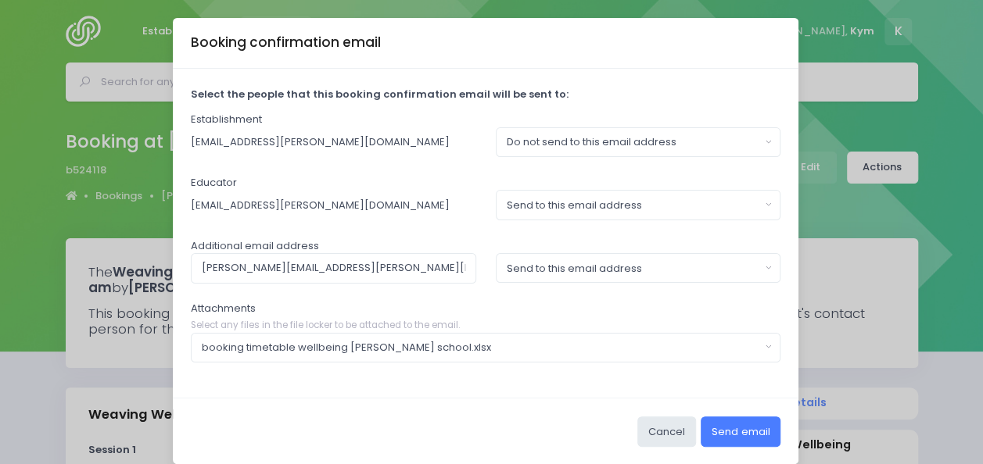
click at [743, 420] on button "Send email" at bounding box center [741, 432] width 80 height 30
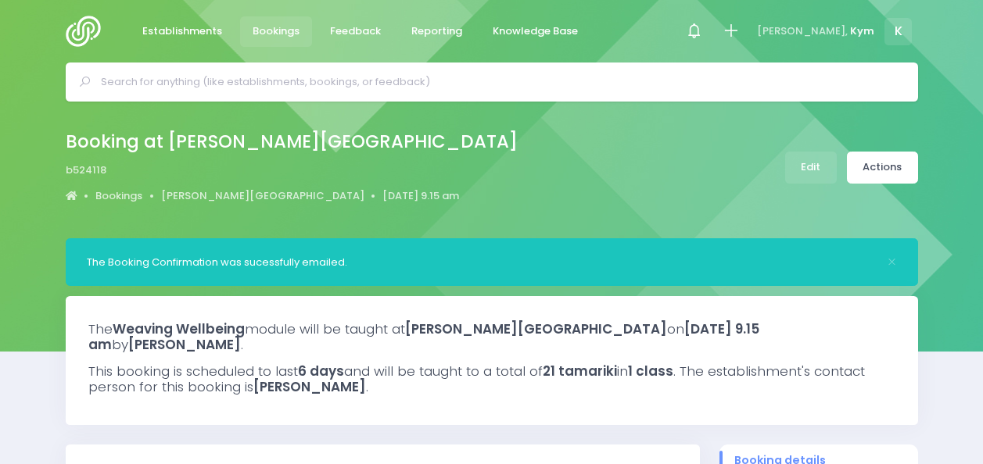
select select "5"
click at [894, 31] on span "K" at bounding box center [897, 31] width 27 height 27
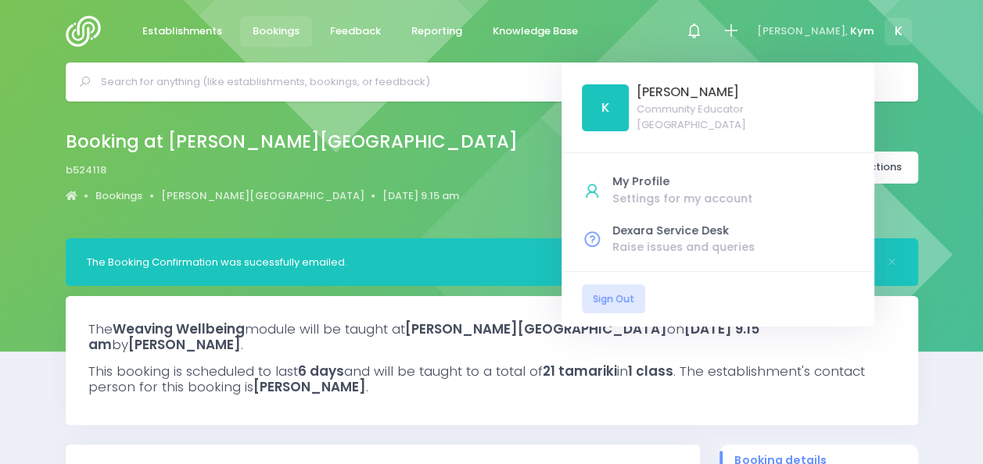
click at [88, 26] on img at bounding box center [88, 31] width 45 height 31
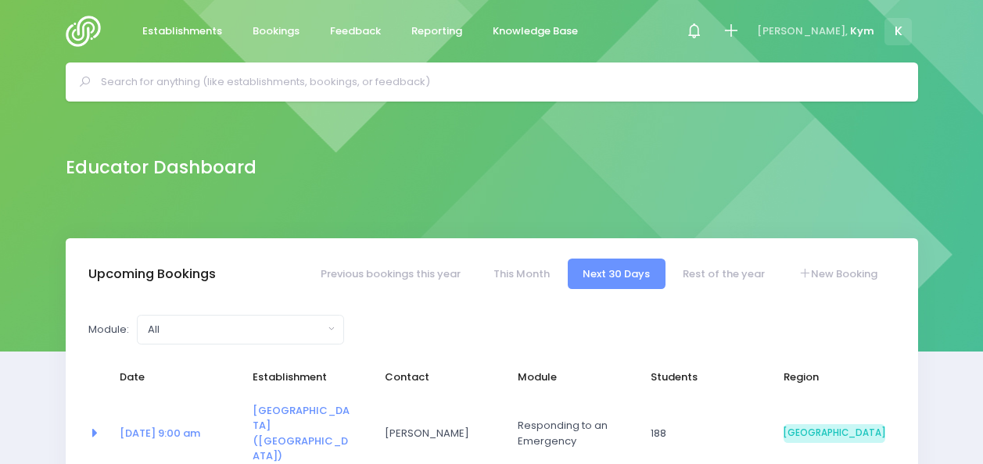
select select "5"
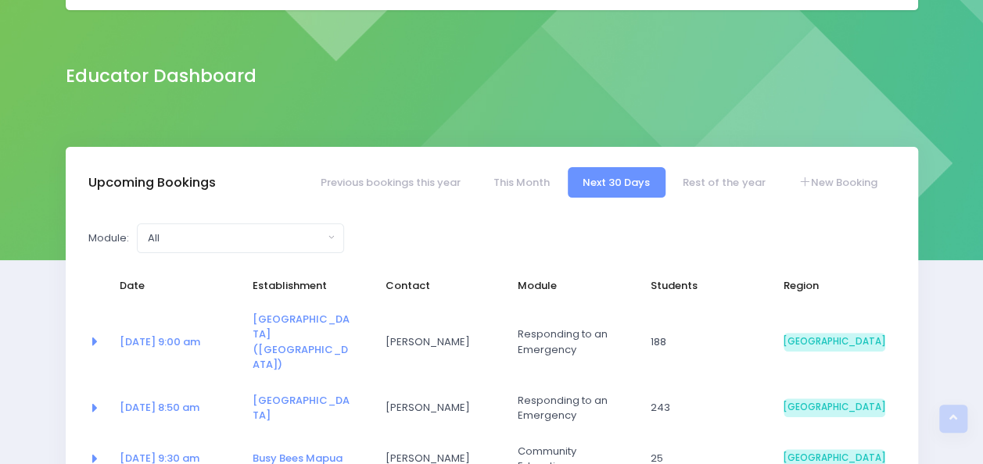
scroll to position [90, 0]
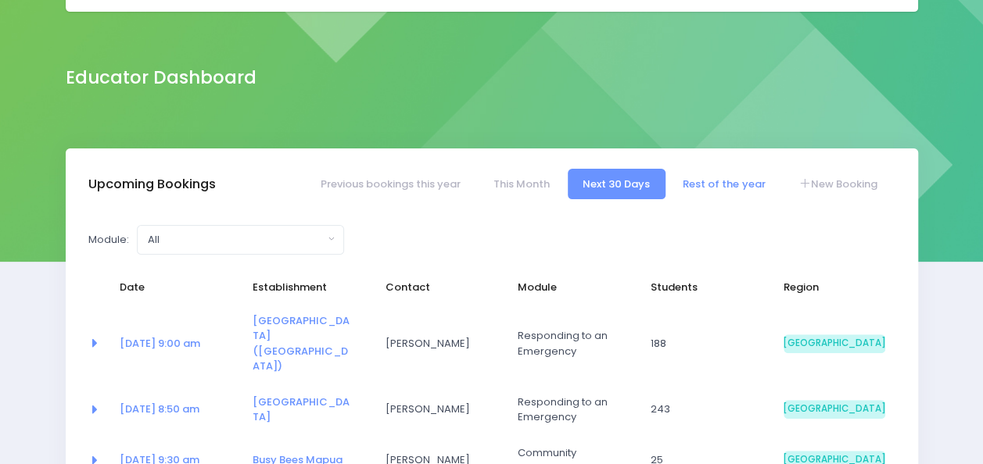
click at [735, 174] on link "Rest of the year" at bounding box center [724, 184] width 113 height 30
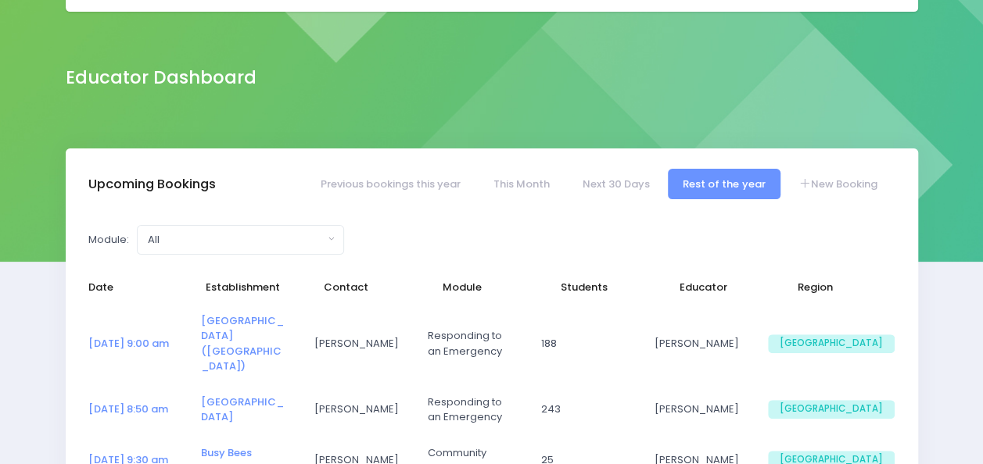
select select "5"
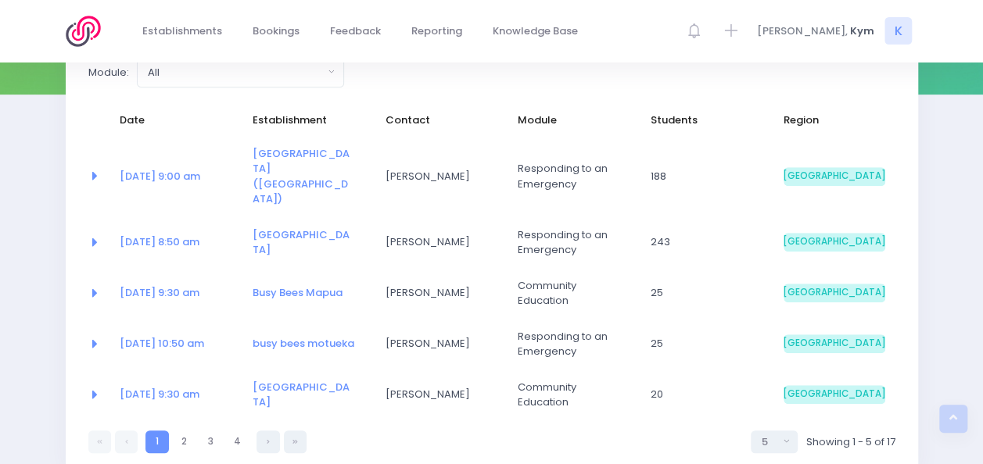
scroll to position [256, 0]
click at [189, 432] on link "2" at bounding box center [184, 443] width 23 height 23
select select "5"
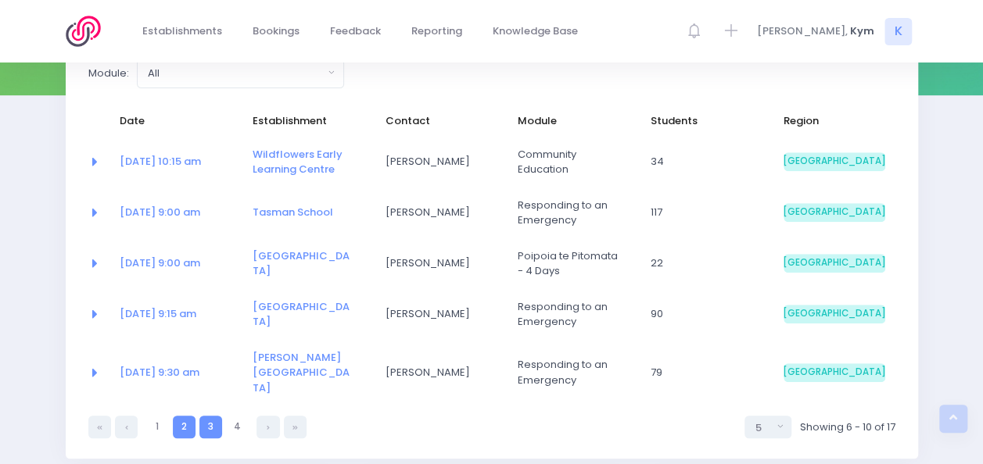
click at [210, 416] on link "3" at bounding box center [210, 427] width 23 height 23
select select "5"
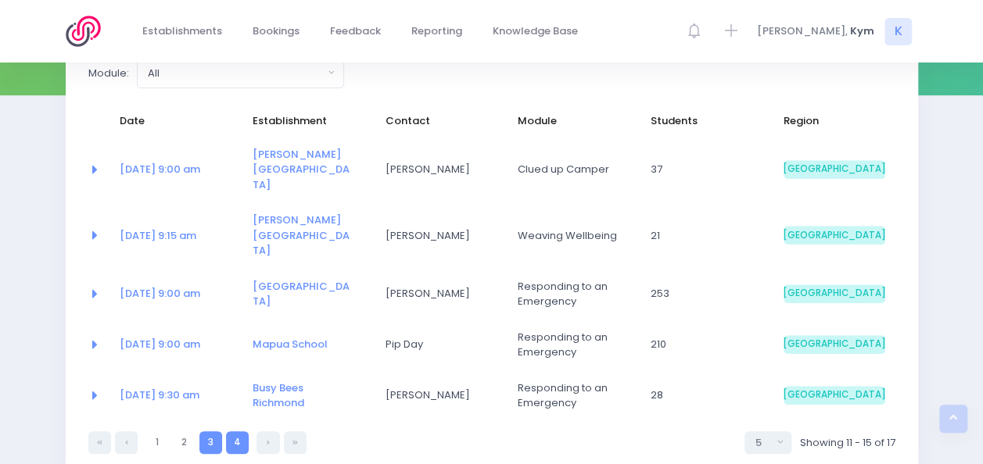
click at [241, 432] on link "4" at bounding box center [237, 443] width 23 height 23
select select "5"
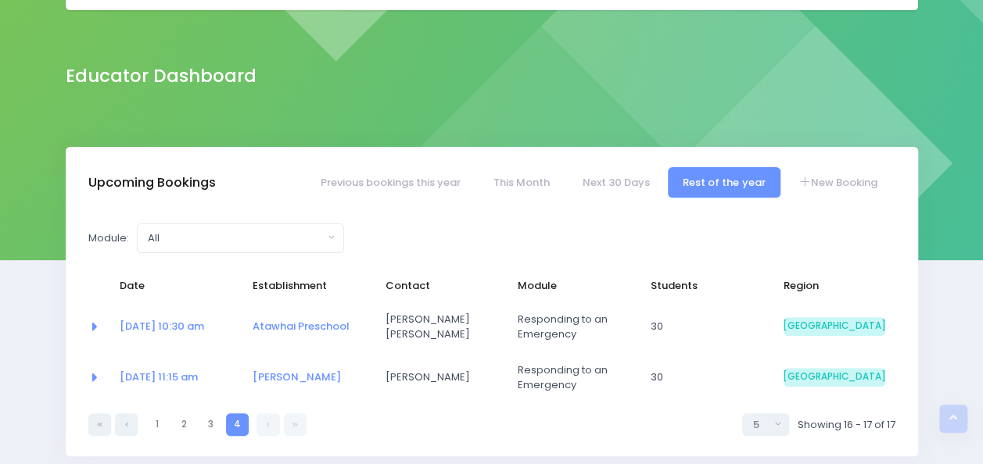
scroll to position [0, 0]
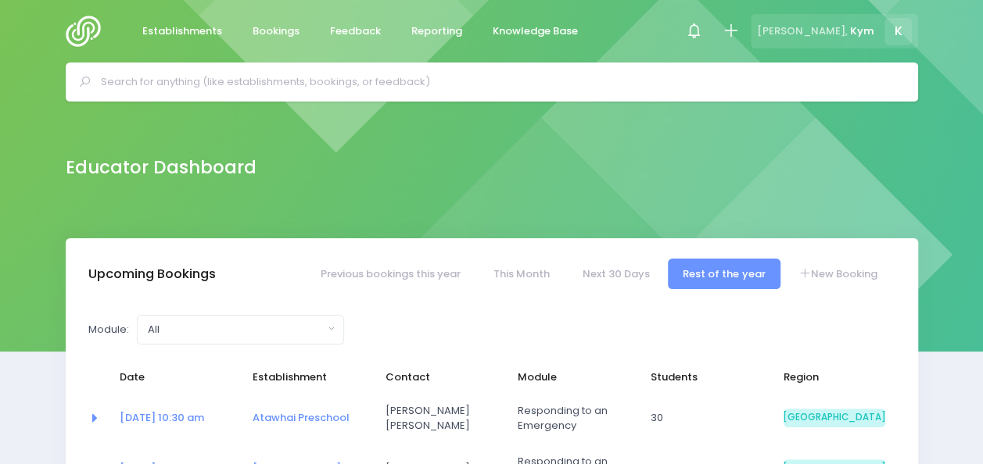
click at [894, 27] on span "K" at bounding box center [897, 31] width 27 height 27
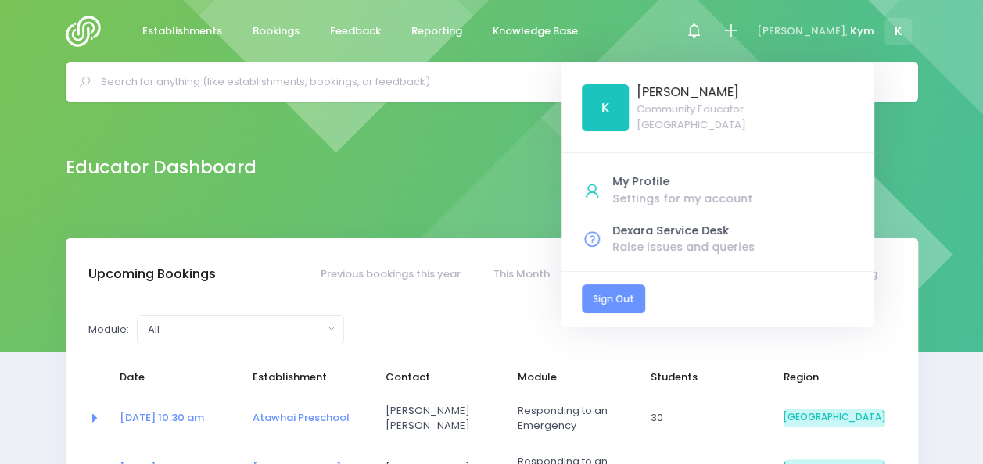
click at [645, 298] on link "Sign Out" at bounding box center [613, 299] width 63 height 29
